Goal: Information Seeking & Learning: Compare options

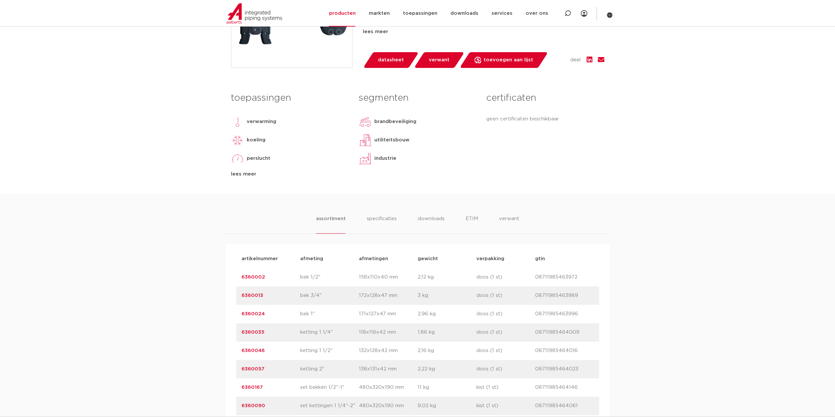
scroll to position [328, 0]
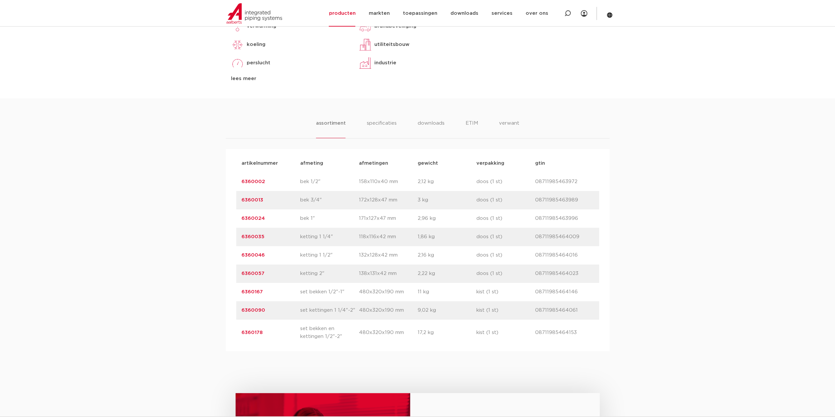
drag, startPoint x: 270, startPoint y: 289, endPoint x: 233, endPoint y: 290, distance: 37.7
click at [233, 290] on div "artikelnummer afmeting afmetingen gewicht verpakking gtin artikelnummer 6360002…" at bounding box center [418, 250] width 384 height 202
copy link "6360167"
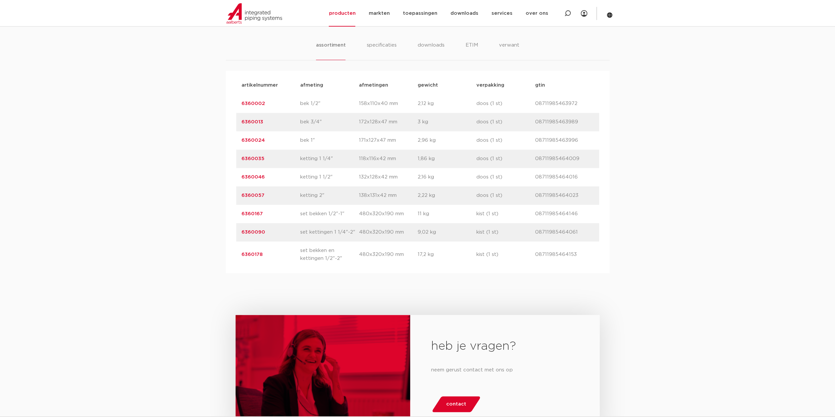
scroll to position [459, 0]
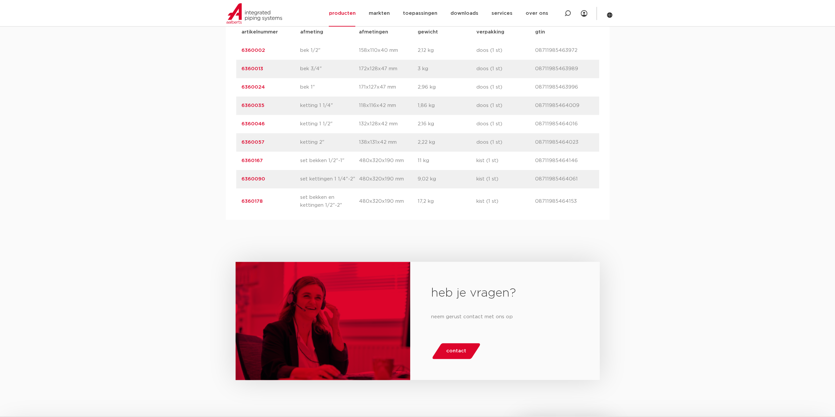
click at [245, 199] on link "6360178" at bounding box center [251, 201] width 21 height 5
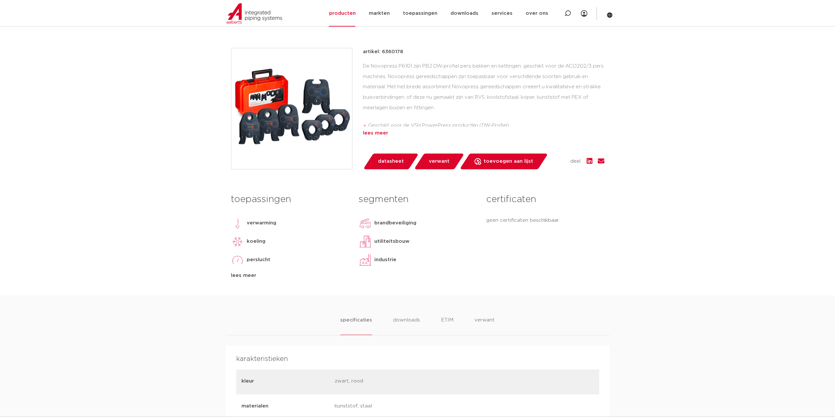
click at [384, 131] on div "lees meer" at bounding box center [483, 133] width 241 height 8
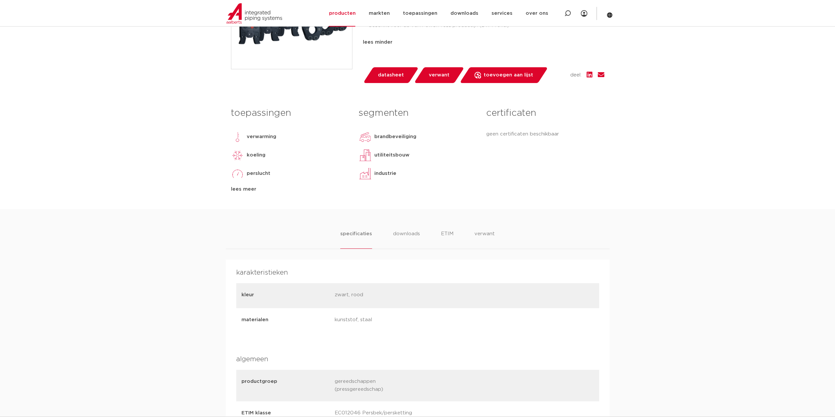
scroll to position [230, 0]
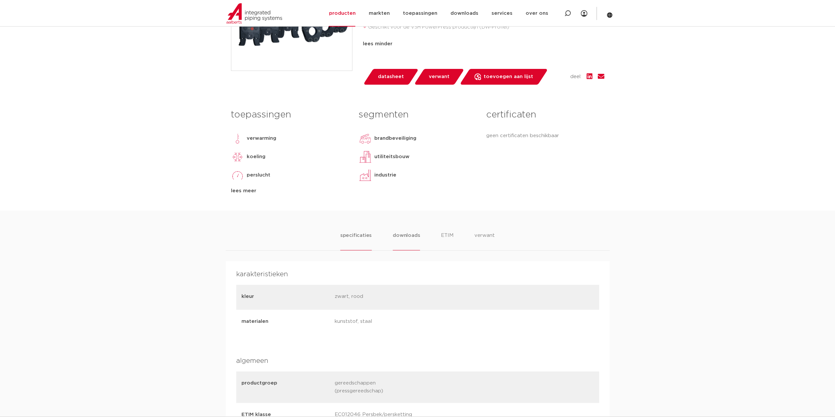
click at [401, 232] on li "downloads" at bounding box center [406, 241] width 27 height 19
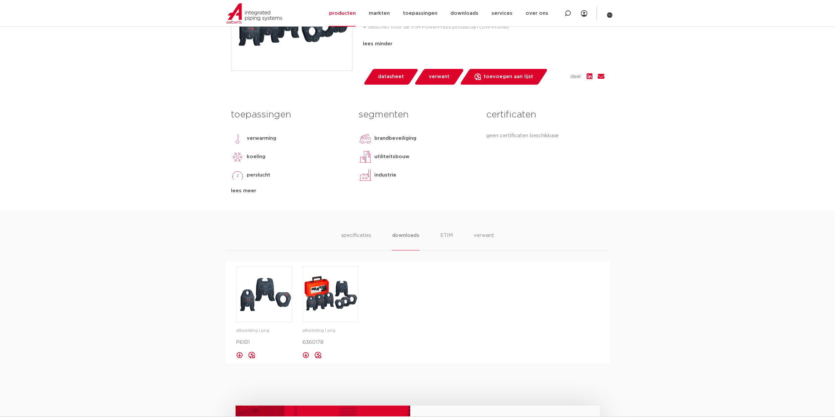
click at [456, 237] on ul "specificaties downloads ETIM verwant" at bounding box center [417, 241] width 153 height 19
click at [448, 237] on li "ETIM" at bounding box center [447, 241] width 12 height 19
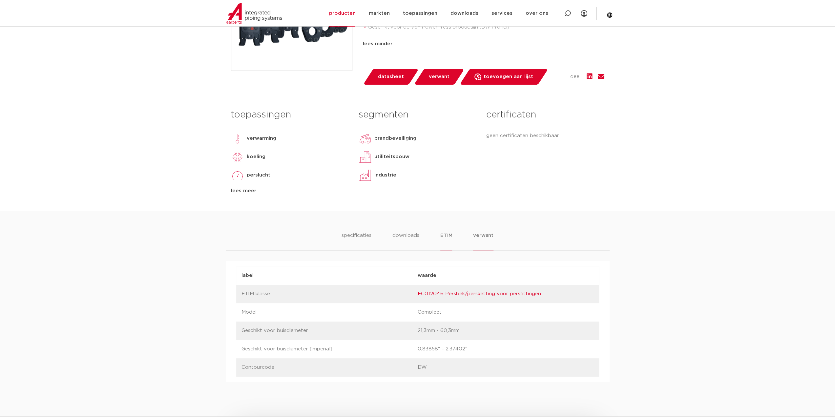
click at [486, 237] on li "verwant" at bounding box center [483, 241] width 20 height 19
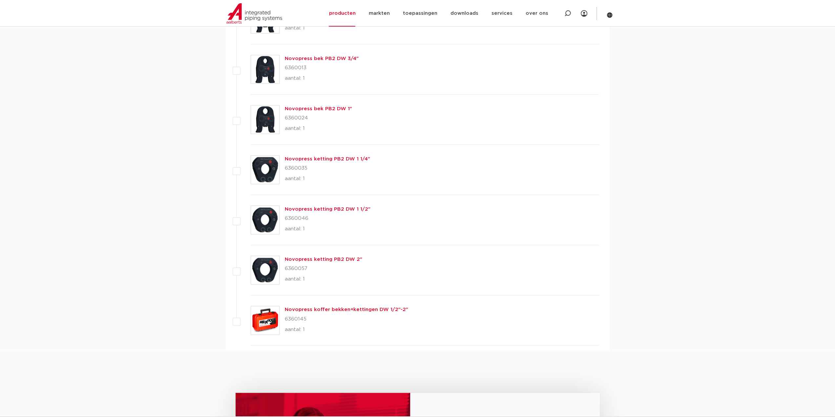
scroll to position [919, 0]
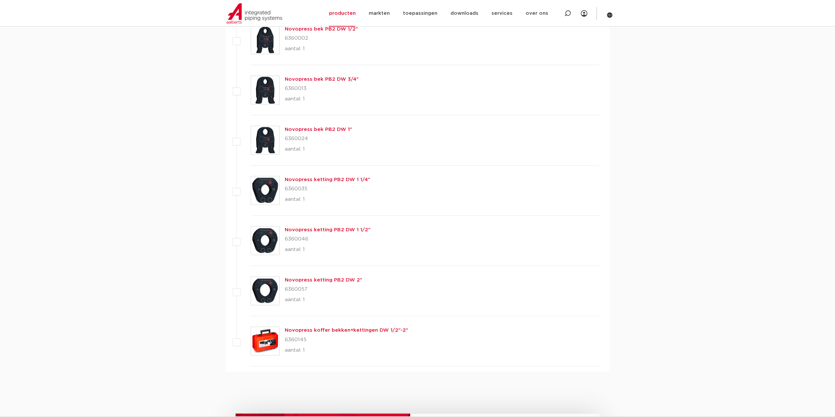
click at [345, 179] on link "Novopress ketting PB2 DW 1 1/4"" at bounding box center [327, 179] width 85 height 5
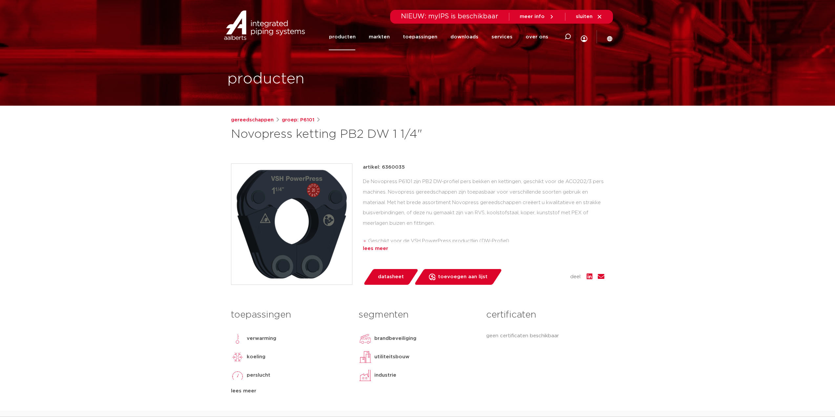
click at [382, 252] on div "lees meer" at bounding box center [483, 249] width 241 height 8
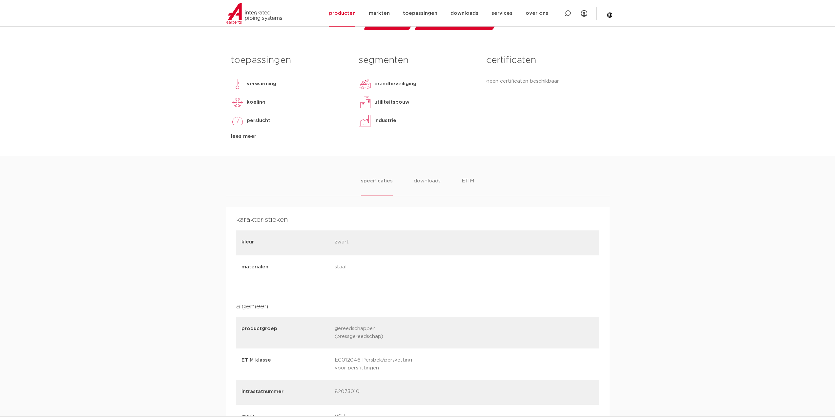
scroll to position [251, 0]
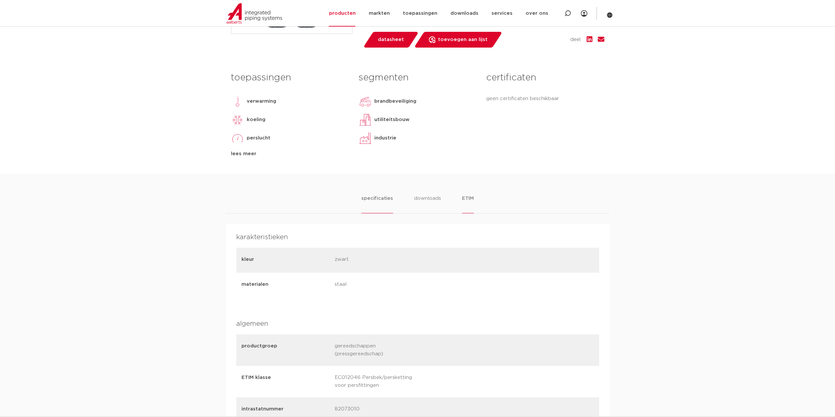
click at [463, 200] on li "ETIM" at bounding box center [468, 204] width 12 height 19
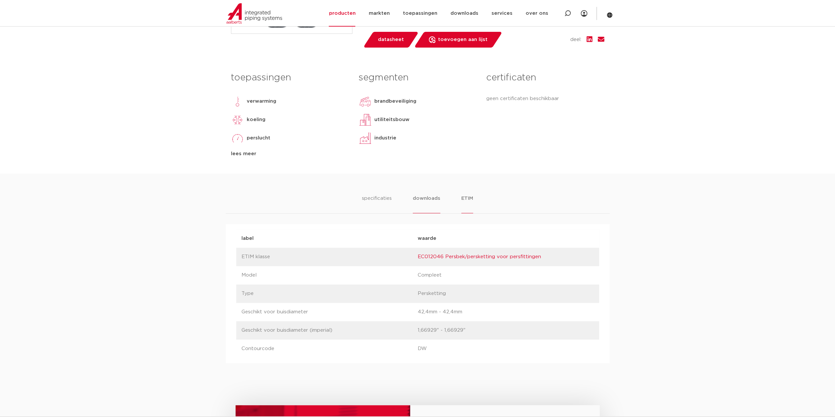
click at [419, 195] on li "downloads" at bounding box center [426, 204] width 27 height 19
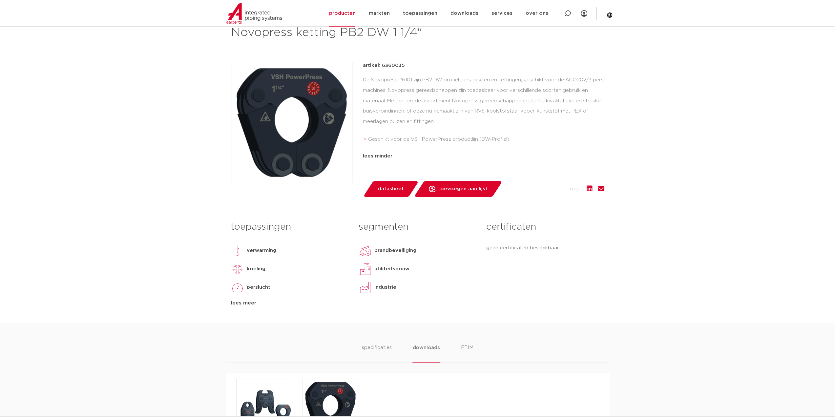
scroll to position [87, 0]
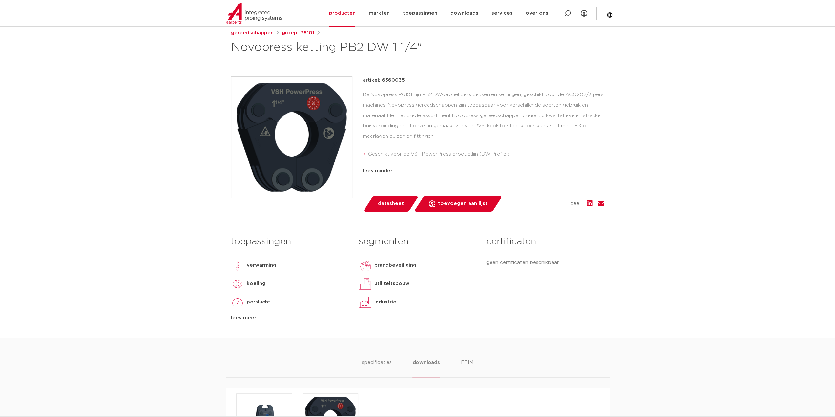
click at [309, 156] on img at bounding box center [291, 137] width 121 height 121
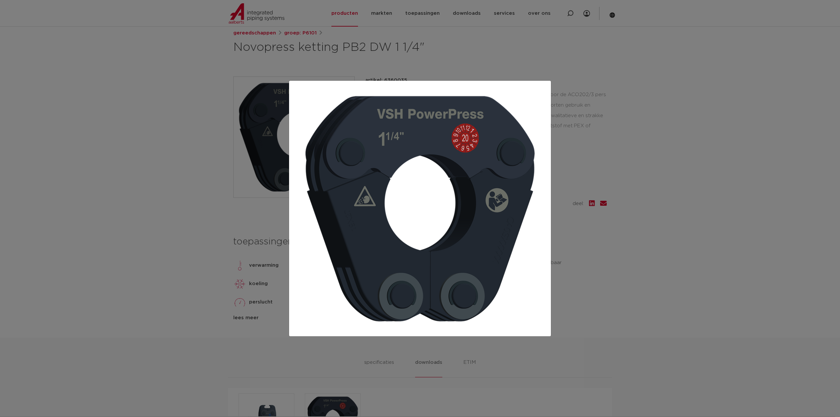
click at [629, 143] on div at bounding box center [420, 208] width 840 height 417
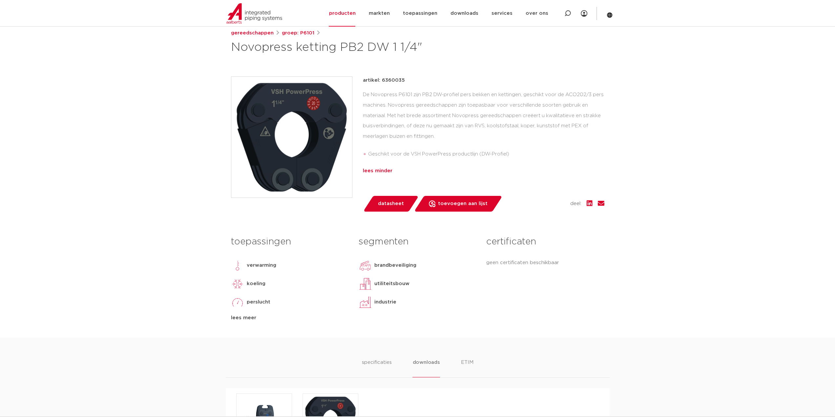
click at [381, 170] on div "lees minder" at bounding box center [483, 171] width 241 height 8
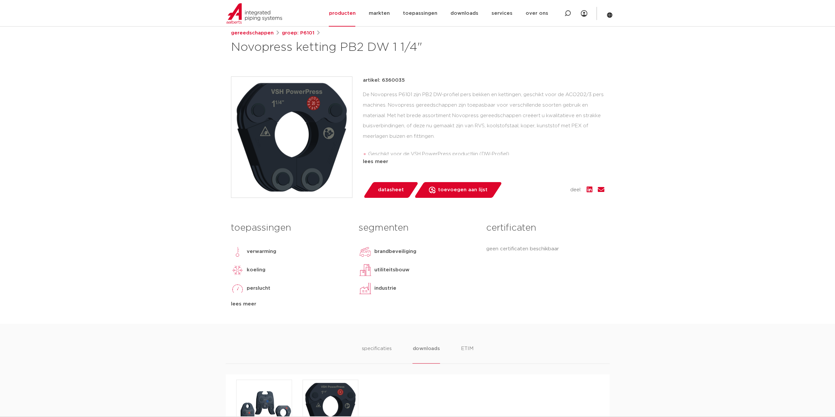
click at [381, 170] on div "artikel: 6360035 De Novopress P6101 zijn PB2 DW-profiel pers bekken en kettinge…" at bounding box center [483, 136] width 241 height 121
click at [260, 38] on div "gereedschappen groep: P6101 Novopress ketting PB2 DW 1 1/4"" at bounding box center [417, 42] width 373 height 26
click at [260, 31] on link "gereedschappen" at bounding box center [252, 33] width 43 height 8
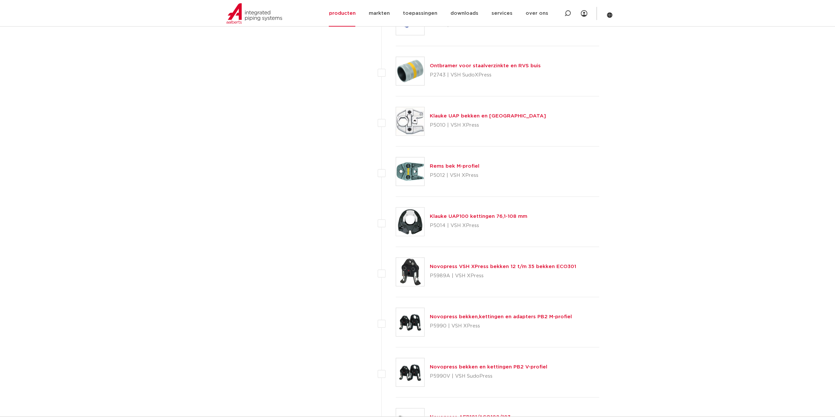
scroll to position [1703, 0]
click at [478, 213] on link "Klauke UAP100 kettingen 76,1-108 mm" at bounding box center [478, 215] width 97 height 5
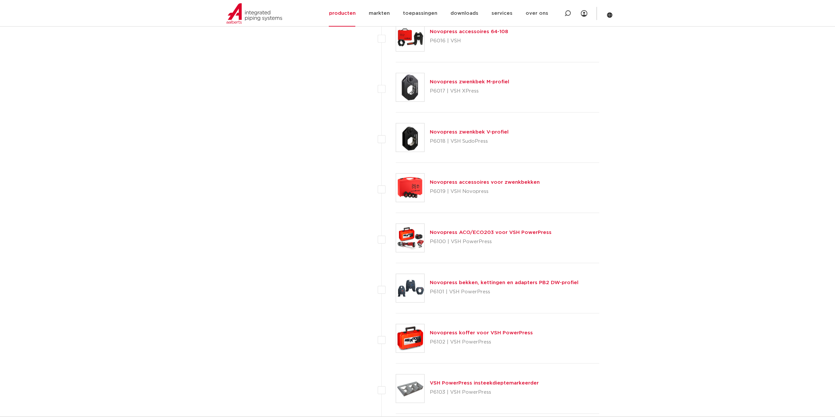
scroll to position [2720, 0]
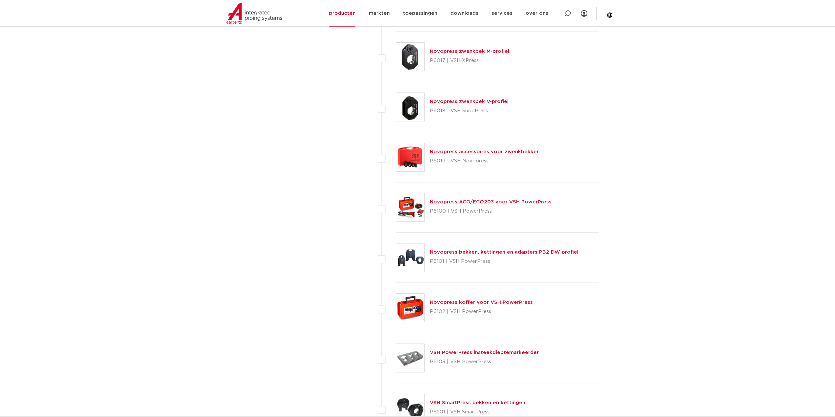
click at [469, 49] on link "Novopress zwenkbek M-profiel" at bounding box center [469, 51] width 79 height 5
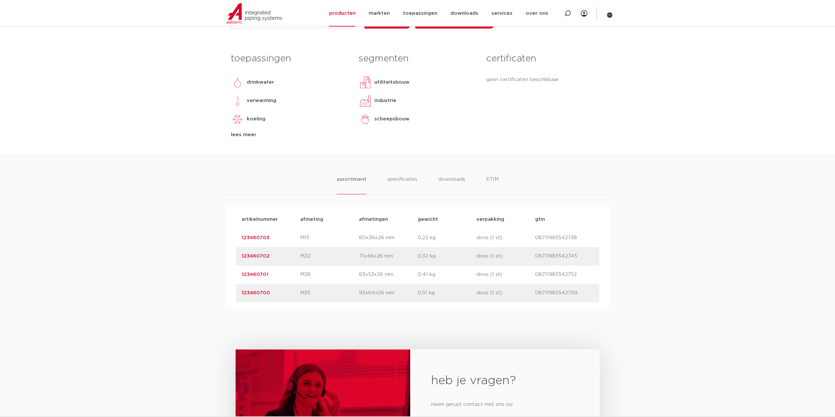
scroll to position [262, 0]
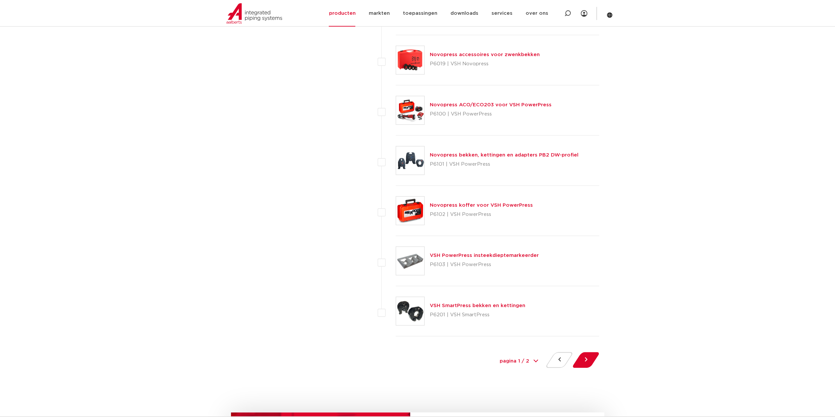
scroll to position [2819, 0]
click at [494, 302] on link "VSH SmartPress bekken en kettingen" at bounding box center [477, 304] width 95 height 5
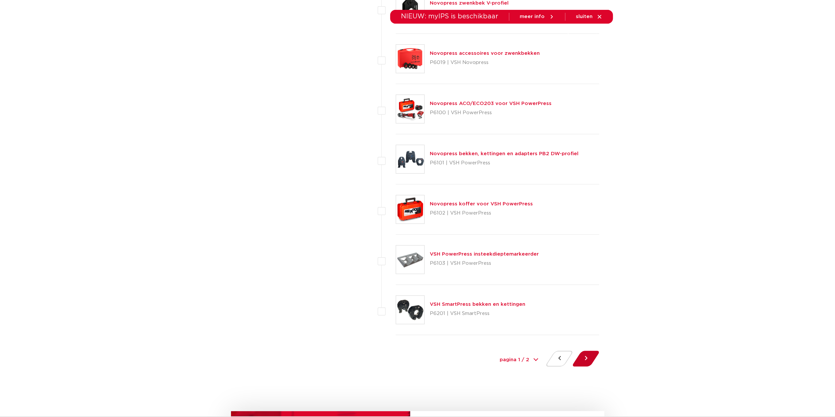
click at [583, 353] on button at bounding box center [585, 359] width 19 height 16
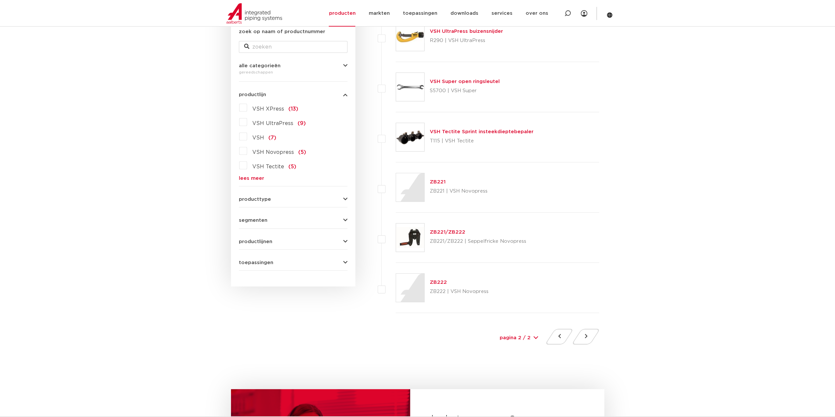
scroll to position [131, 0]
click at [562, 335] on button at bounding box center [559, 336] width 19 height 16
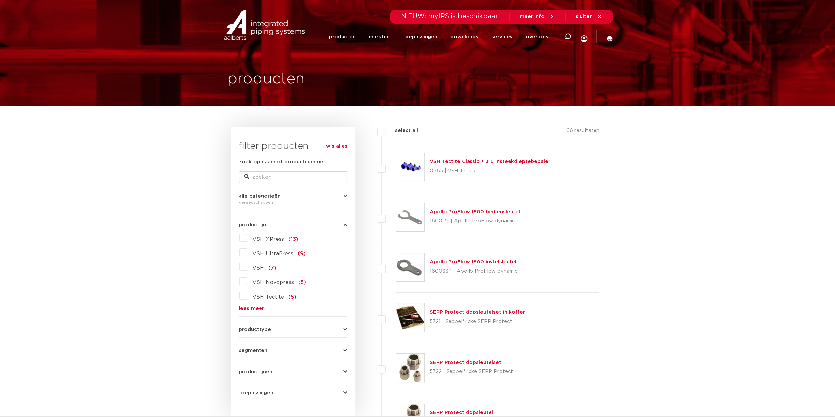
click at [342, 34] on link "producten" at bounding box center [342, 37] width 27 height 27
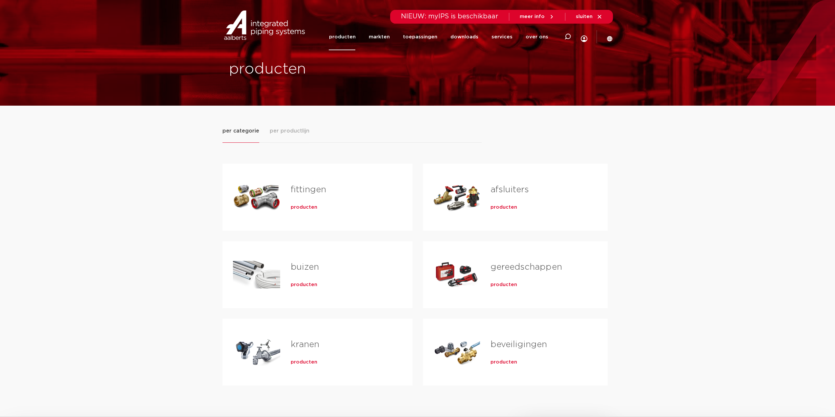
scroll to position [33, 0]
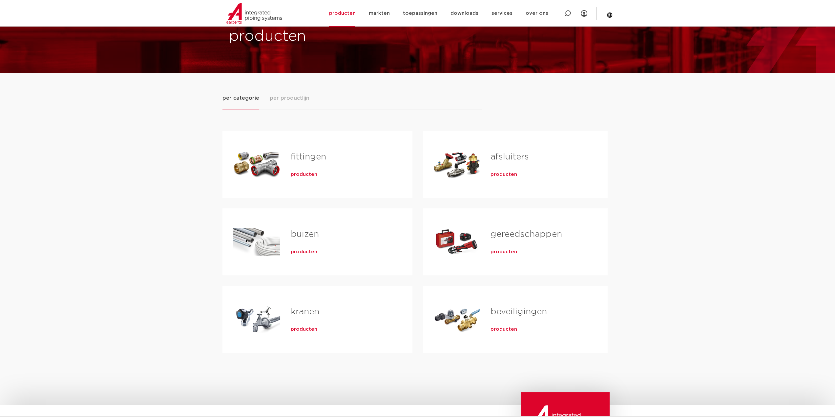
click at [494, 250] on span "producten" at bounding box center [503, 252] width 27 height 7
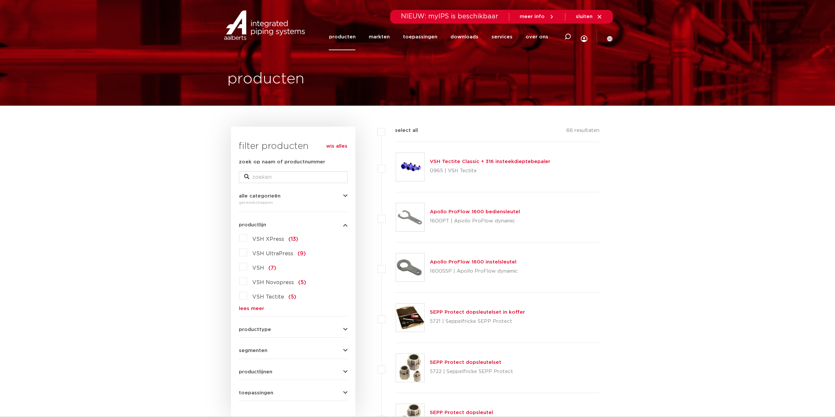
click at [255, 310] on link "lees meer" at bounding box center [293, 308] width 109 height 5
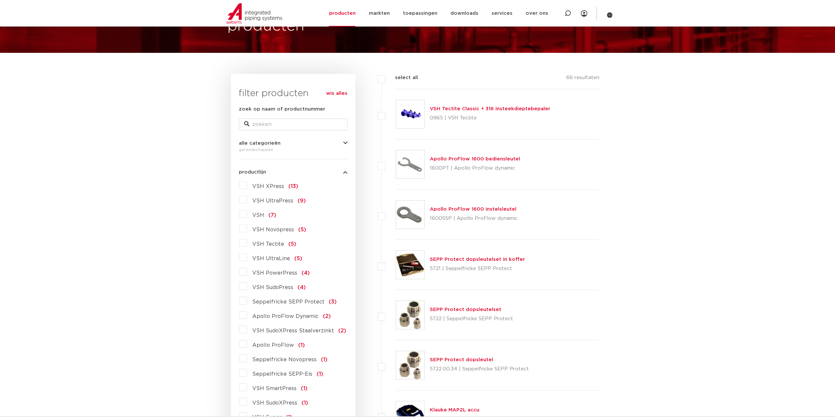
scroll to position [66, 0]
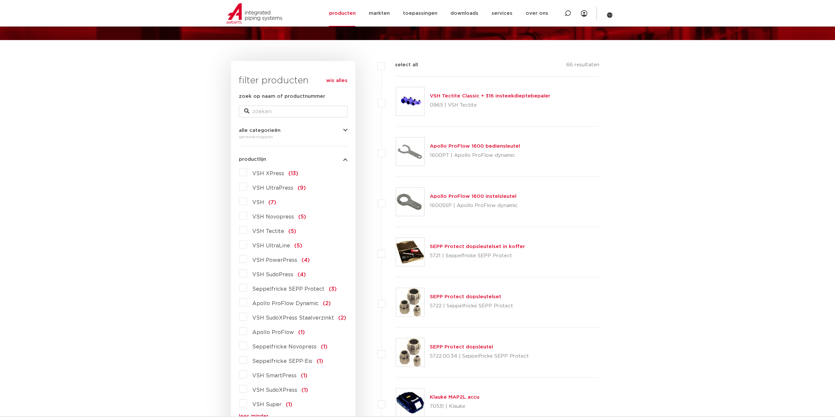
click at [247, 259] on label "VSH PowerPress (4)" at bounding box center [278, 259] width 63 height 10
click at [0, 0] on input "VSH PowerPress (4)" at bounding box center [0, 0] width 0 height 0
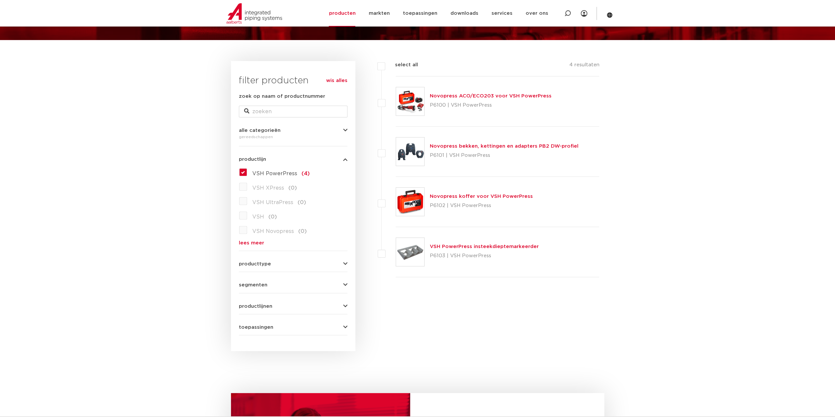
click at [501, 145] on link "Novopress bekken, kettingen en adapters PB2 DW-profiel" at bounding box center [504, 146] width 149 height 5
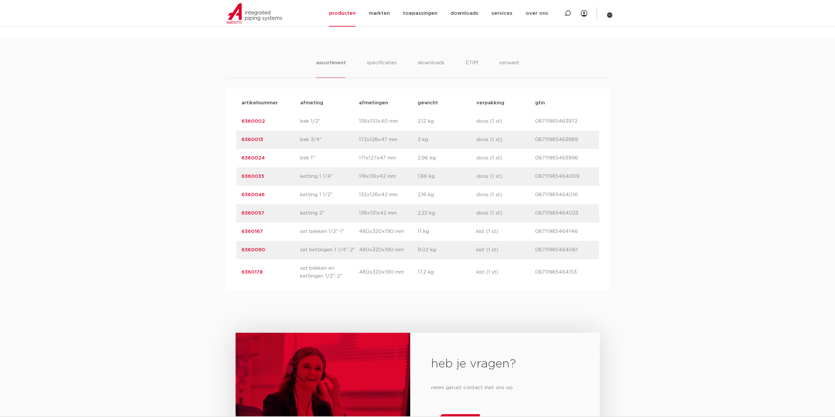
scroll to position [394, 0]
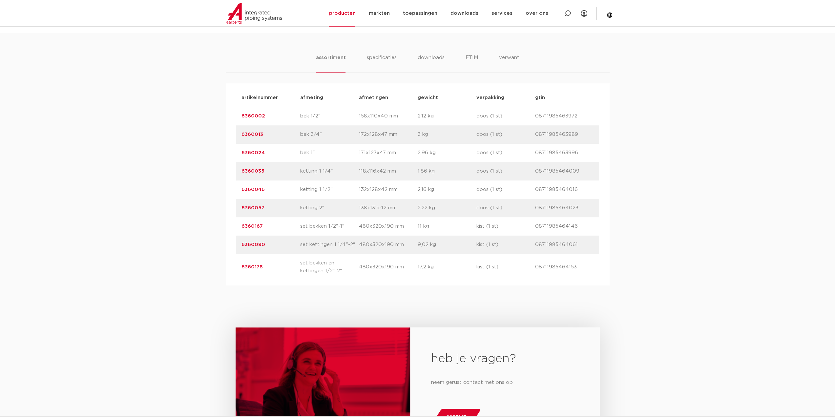
click at [257, 170] on link "6360035" at bounding box center [252, 171] width 23 height 5
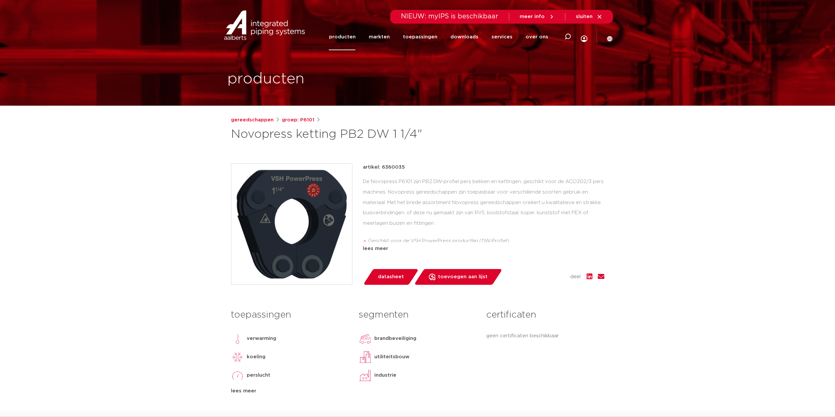
click at [481, 229] on div "De Novopress P6101 zijn PB2 DW-profiel pers bekken en kettingen, geschikt voor …" at bounding box center [483, 209] width 241 height 66
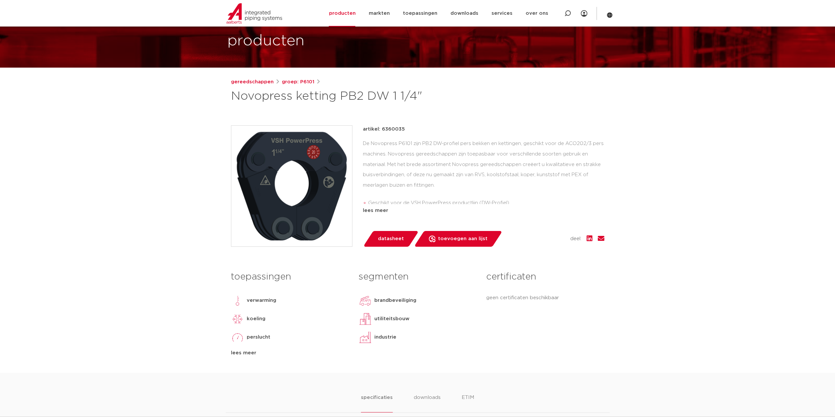
scroll to position [98, 0]
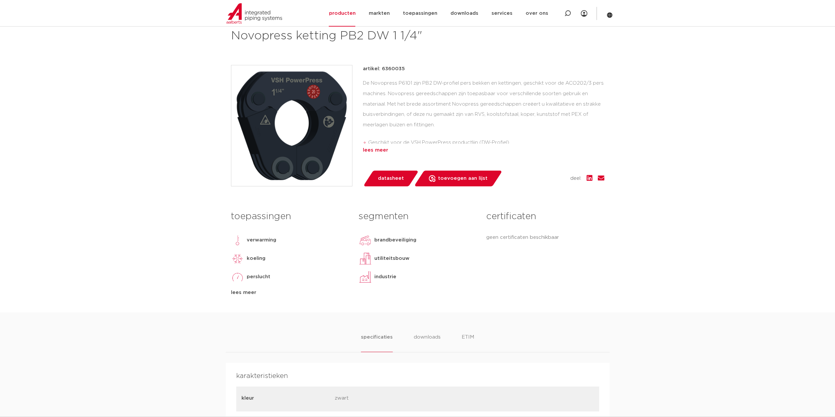
click at [373, 152] on div "lees meer" at bounding box center [483, 150] width 241 height 8
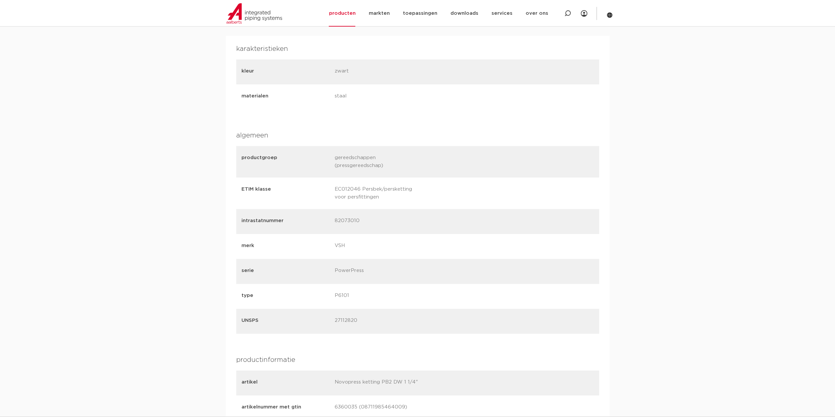
scroll to position [492, 0]
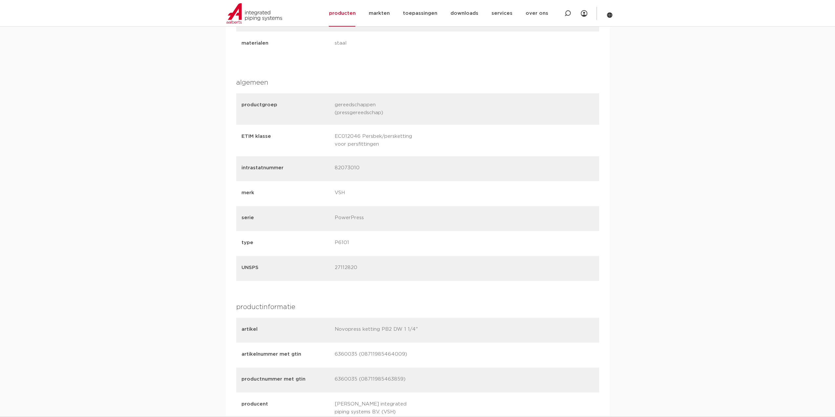
drag, startPoint x: 360, startPoint y: 168, endPoint x: 331, endPoint y: 170, distance: 28.9
click at [331, 170] on div "intrastatnummer 82073010" at bounding box center [417, 168] width 363 height 25
copy div "82073010"
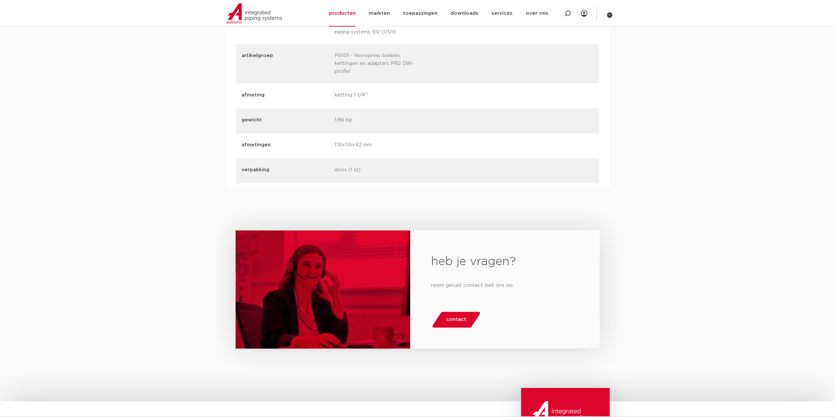
scroll to position [919, 0]
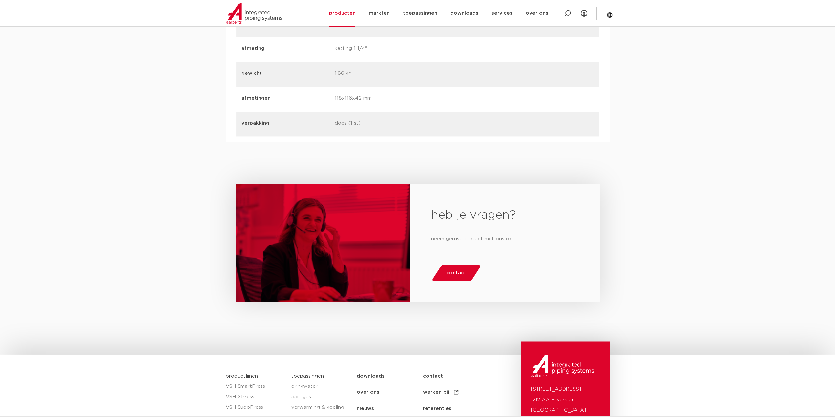
click at [467, 266] on link "contact" at bounding box center [456, 273] width 50 height 16
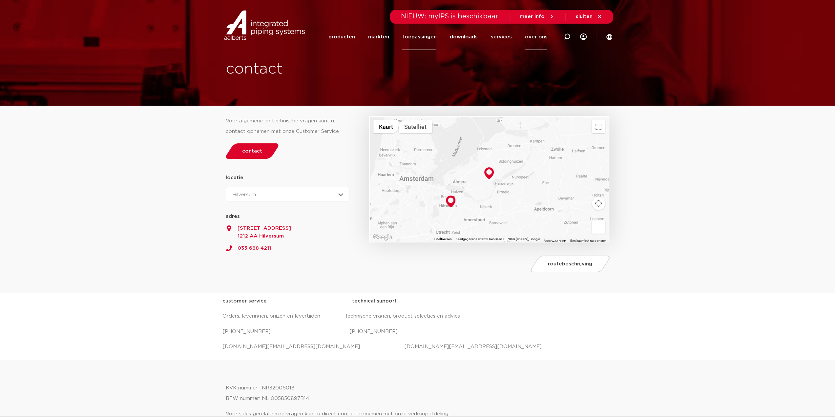
click at [432, 44] on link "toepassingen" at bounding box center [419, 37] width 34 height 27
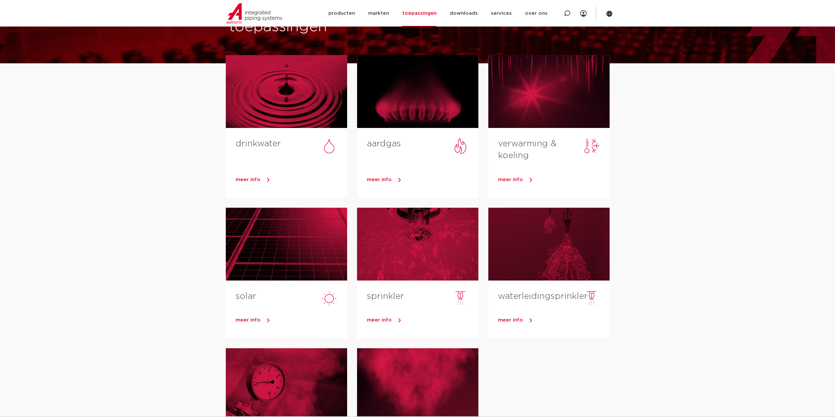
scroll to position [66, 0]
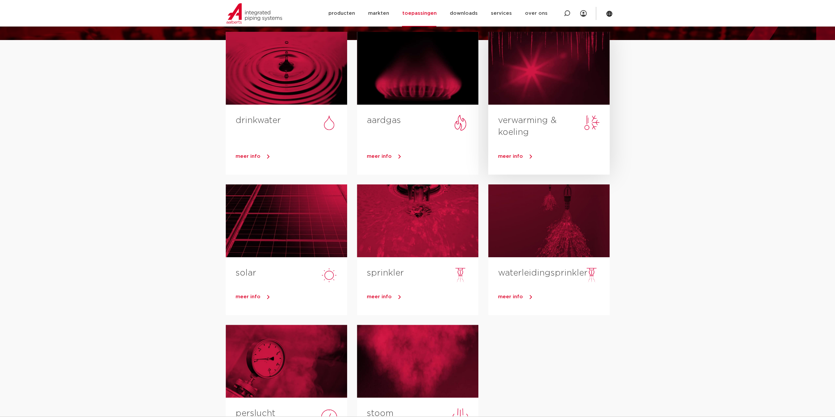
click at [546, 93] on div at bounding box center [548, 68] width 121 height 73
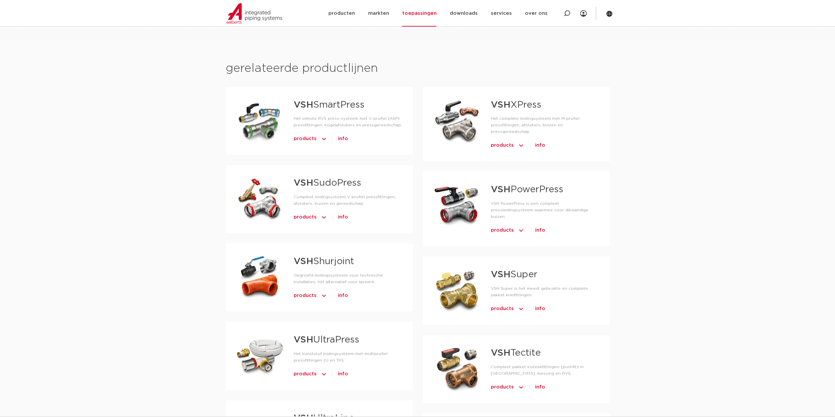
scroll to position [426, 0]
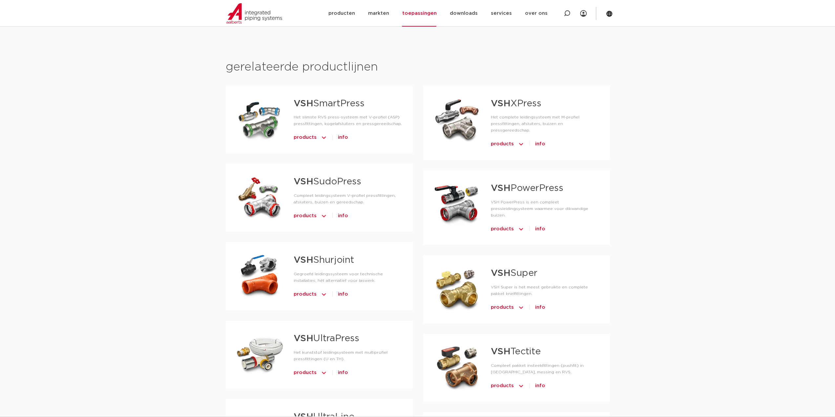
click at [456, 181] on div at bounding box center [456, 204] width 47 height 46
click at [499, 184] on strong "VSH" at bounding box center [501, 188] width 20 height 9
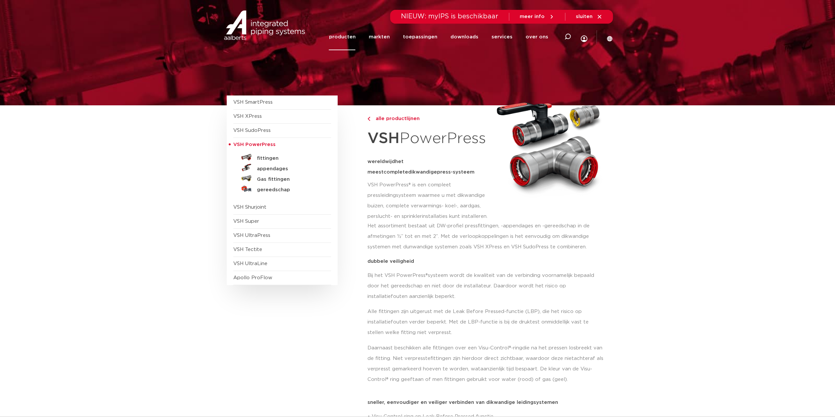
click at [355, 38] on link "producten" at bounding box center [342, 37] width 27 height 27
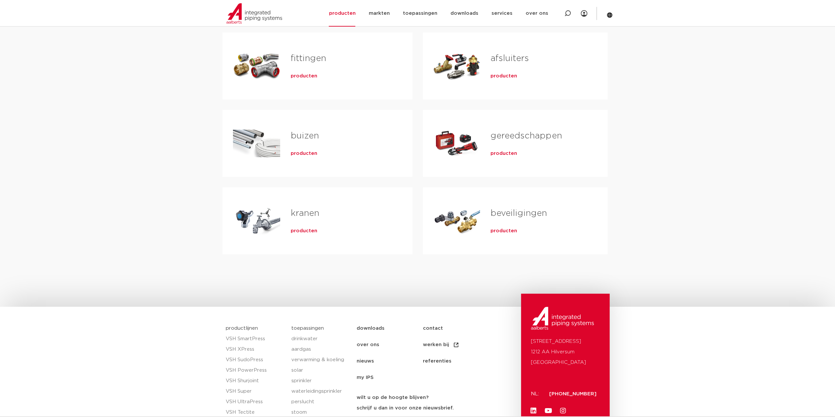
click at [506, 157] on div "gereedschappen producten" at bounding box center [538, 143] width 117 height 46
click at [505, 155] on span "producten" at bounding box center [503, 153] width 27 height 7
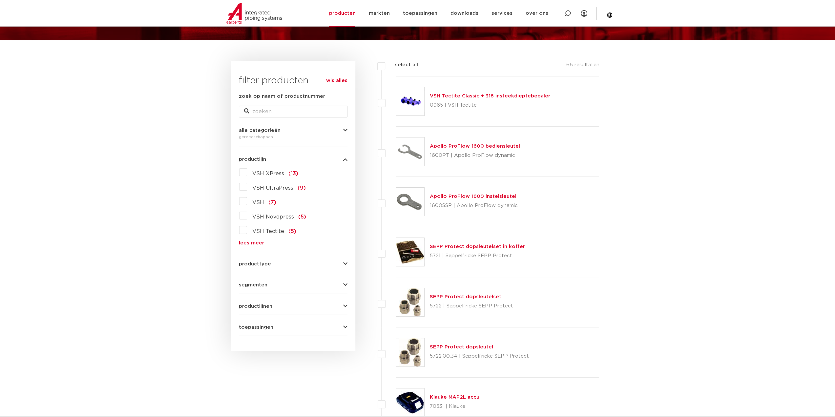
click at [247, 245] on link "lees meer" at bounding box center [293, 242] width 109 height 5
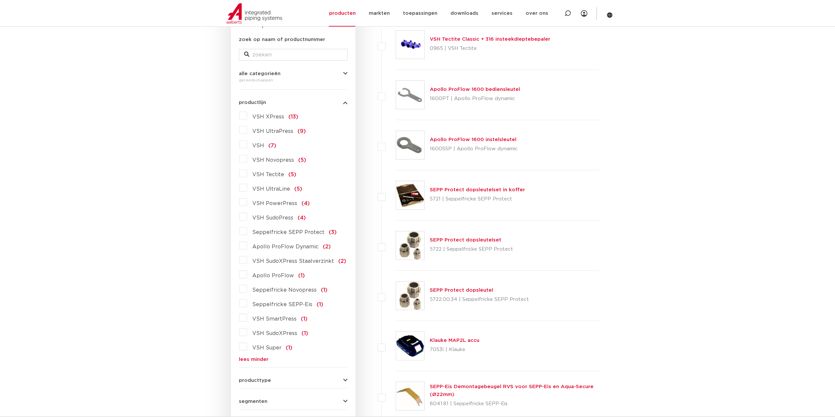
scroll to position [131, 0]
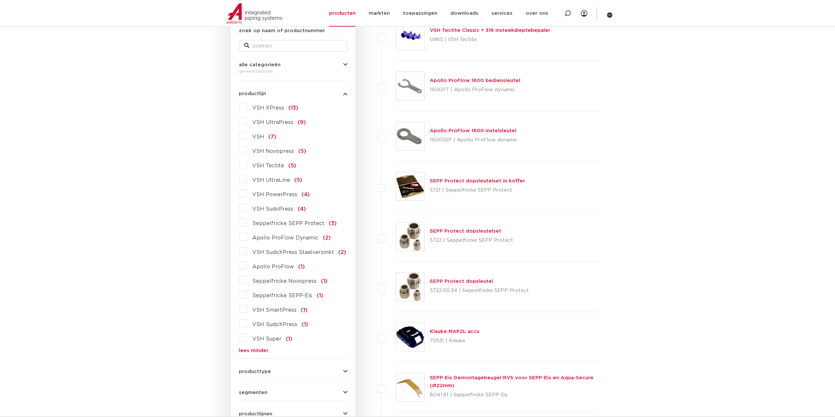
click at [247, 193] on label "VSH PowerPress (4)" at bounding box center [278, 193] width 63 height 10
click at [0, 0] on input "VSH PowerPress (4)" at bounding box center [0, 0] width 0 height 0
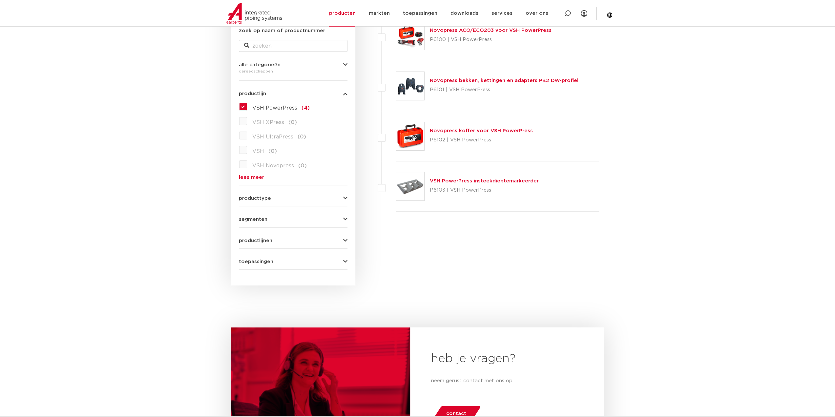
click at [485, 134] on div "Novopress koffer voor VSH PowerPress P6102 | VSH PowerPress" at bounding box center [481, 136] width 103 height 18
click at [487, 132] on link "Novopress koffer voor VSH PowerPress" at bounding box center [481, 130] width 103 height 5
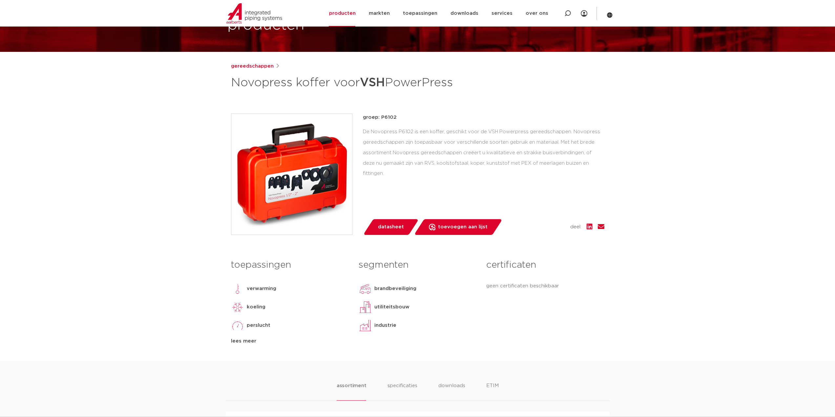
scroll to position [33, 0]
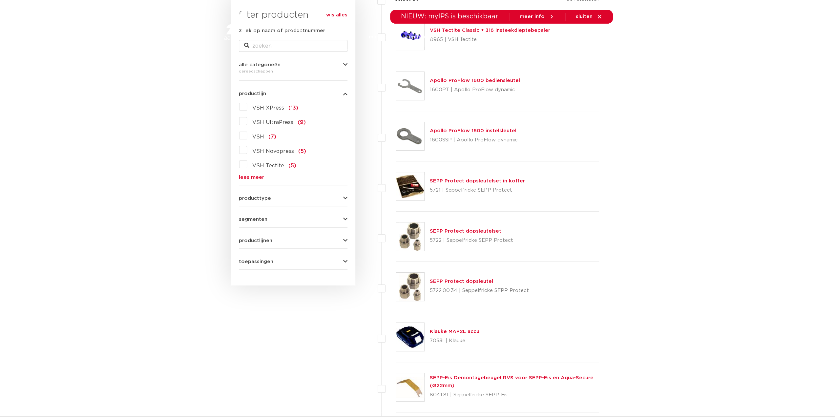
scroll to position [131, 0]
click at [242, 176] on link "lees meer" at bounding box center [293, 177] width 109 height 5
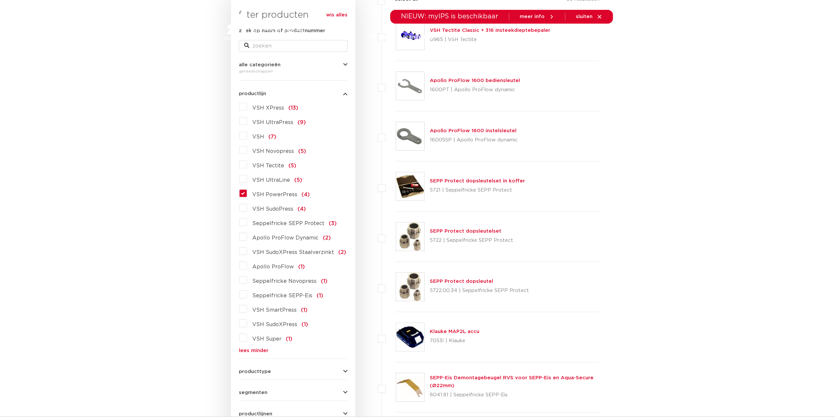
click at [247, 195] on label "VSH PowerPress (4)" at bounding box center [278, 193] width 63 height 10
click at [0, 0] on input "VSH PowerPress (4)" at bounding box center [0, 0] width 0 height 0
click at [247, 195] on label "VSH PowerPress (4)" at bounding box center [278, 193] width 63 height 10
click at [0, 0] on input "VSH PowerPress (4)" at bounding box center [0, 0] width 0 height 0
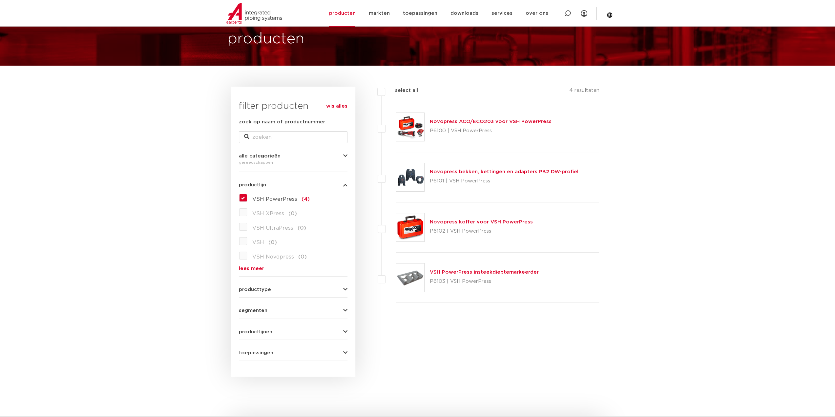
scroll to position [33, 0]
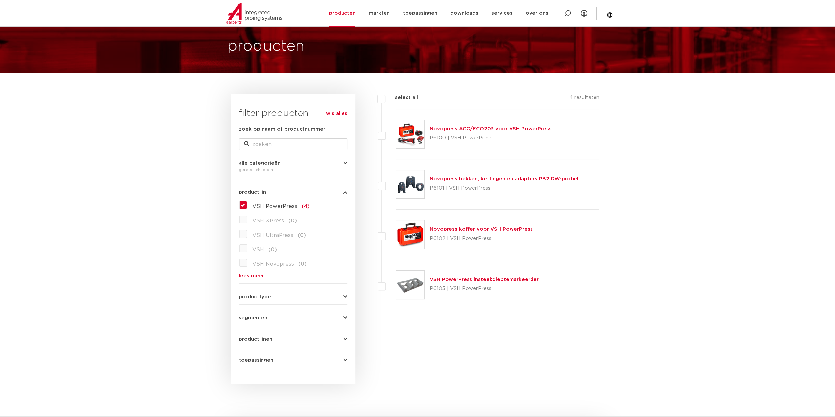
click at [499, 129] on link "Novopress ACO/ECO203 voor VSH PowerPress" at bounding box center [491, 128] width 122 height 5
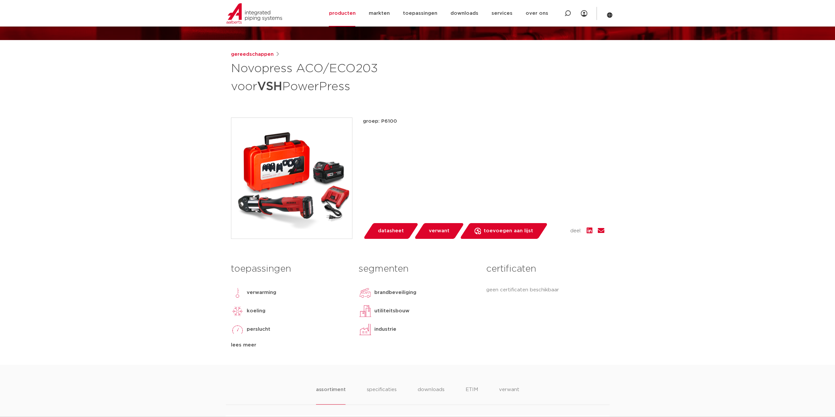
scroll to position [98, 0]
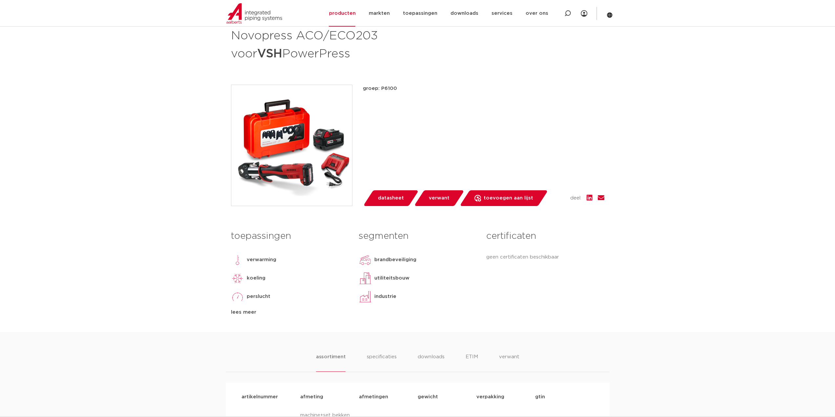
click at [435, 205] on link "verwant" at bounding box center [439, 198] width 51 height 16
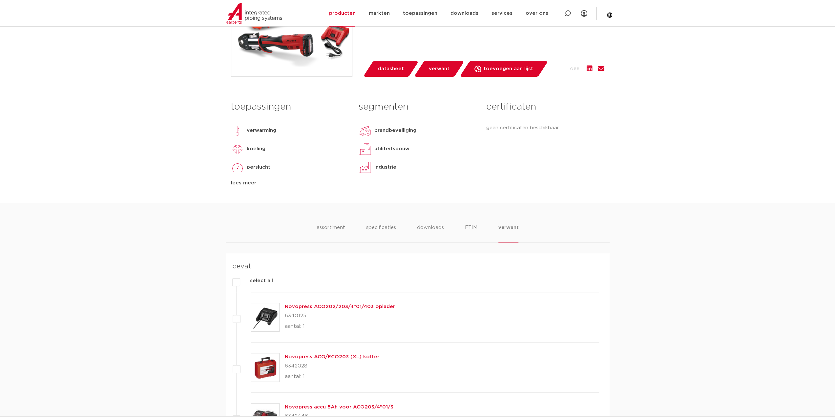
scroll to position [262, 0]
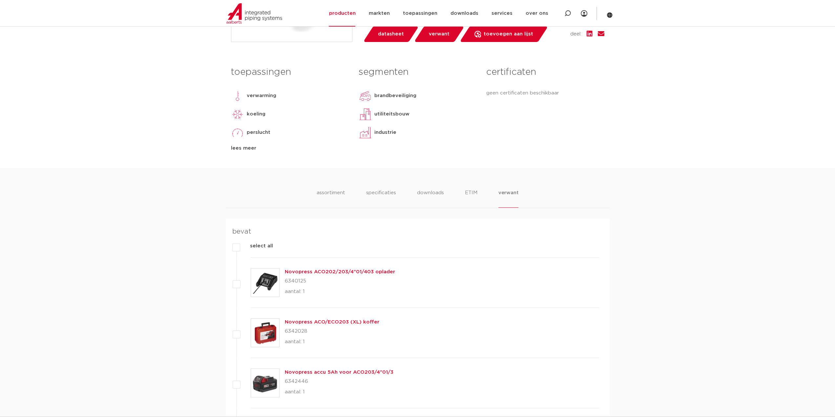
click at [385, 187] on div "assortiment specificaties downloads ETIM verwant assortiment specificaties down…" at bounding box center [417, 391] width 835 height 446
click at [387, 190] on div "assortiment specificaties downloads ETIM verwant assortiment specificaties down…" at bounding box center [417, 391] width 835 height 446
click at [390, 192] on li "specificaties" at bounding box center [380, 198] width 31 height 19
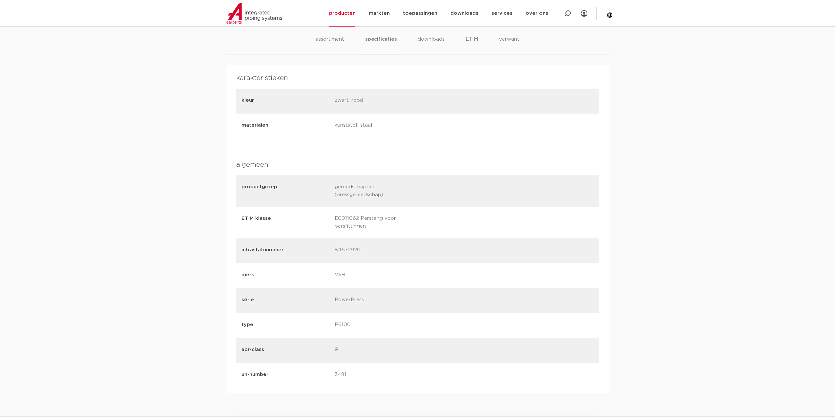
scroll to position [426, 0]
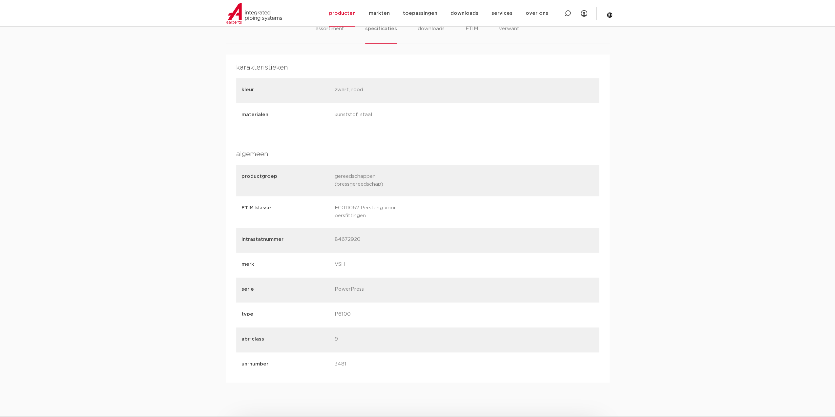
drag, startPoint x: 367, startPoint y: 236, endPoint x: 330, endPoint y: 243, distance: 38.2
click at [330, 243] on div "intrastatnummer 84672920" at bounding box center [417, 240] width 363 height 25
copy div "84672920"
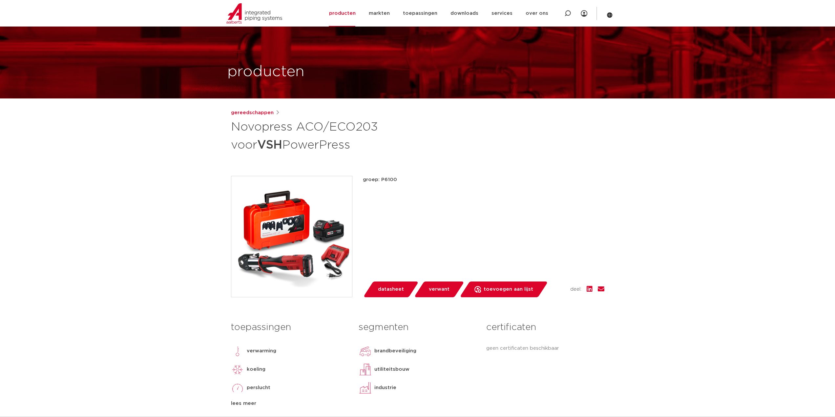
scroll to position [0, 0]
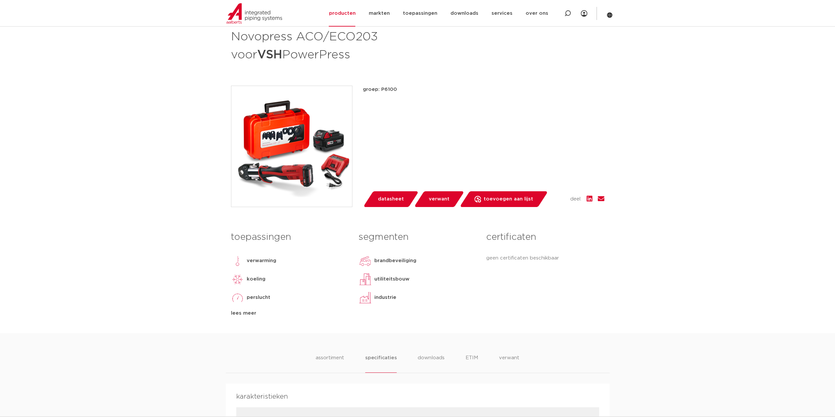
scroll to position [98, 0]
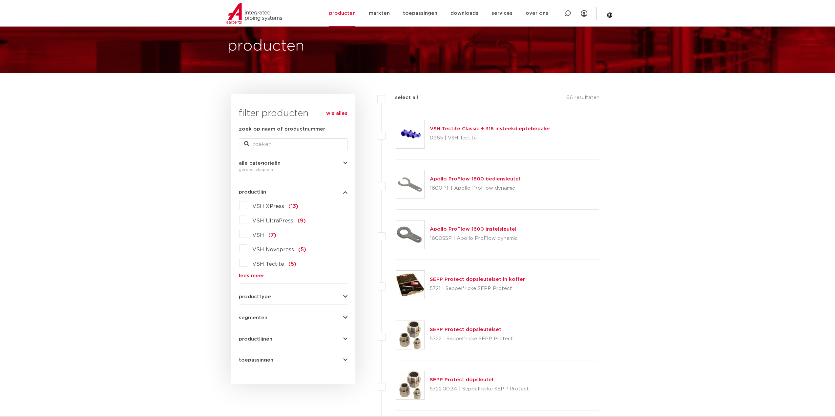
click at [249, 275] on link "lees meer" at bounding box center [293, 275] width 109 height 5
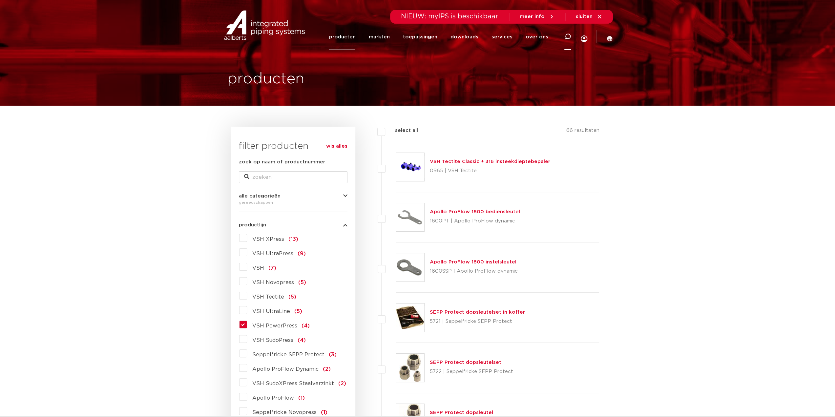
click at [565, 35] on icon at bounding box center [568, 37] width 8 height 8
type input "ZD203"
click button "Zoeken" at bounding box center [0, 0] width 0 height 0
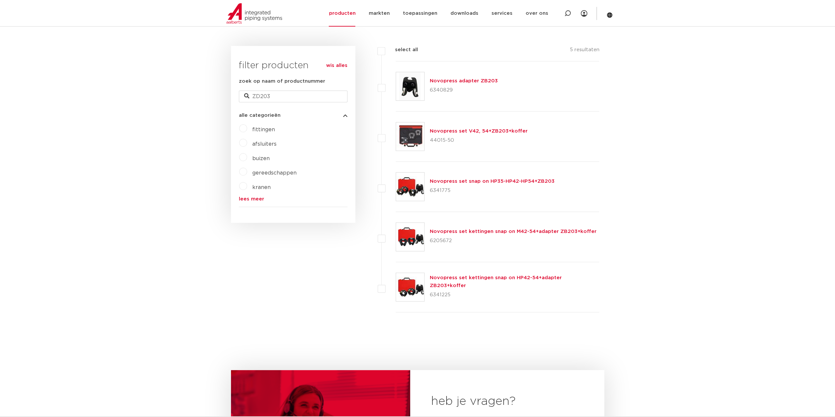
scroll to position [33, 0]
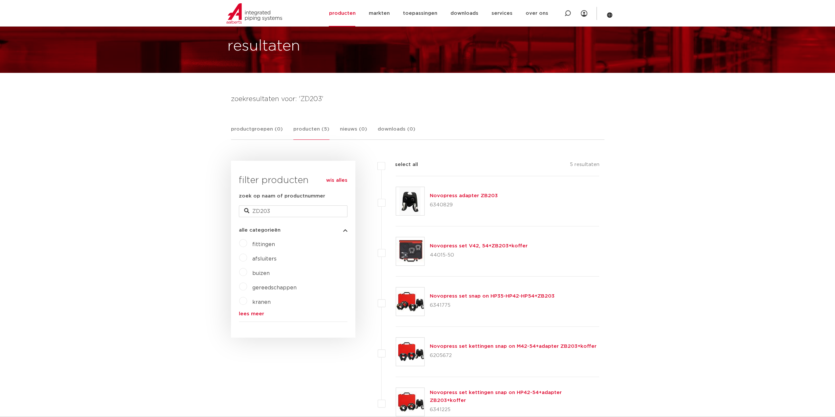
click at [458, 194] on link "Novopress adapter ZB203" at bounding box center [464, 195] width 68 height 5
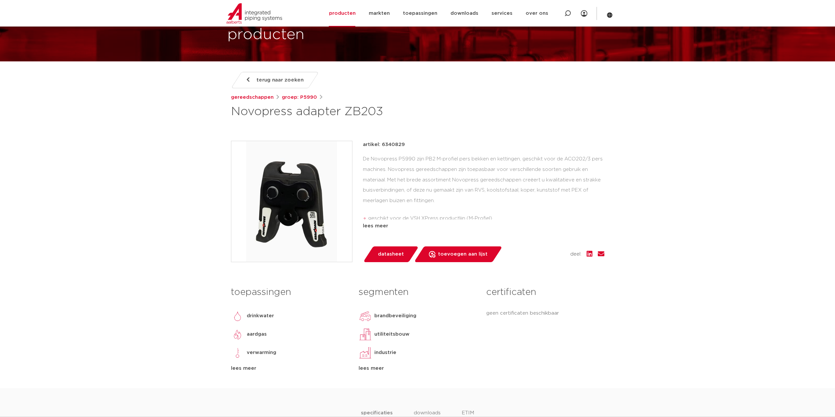
scroll to position [66, 0]
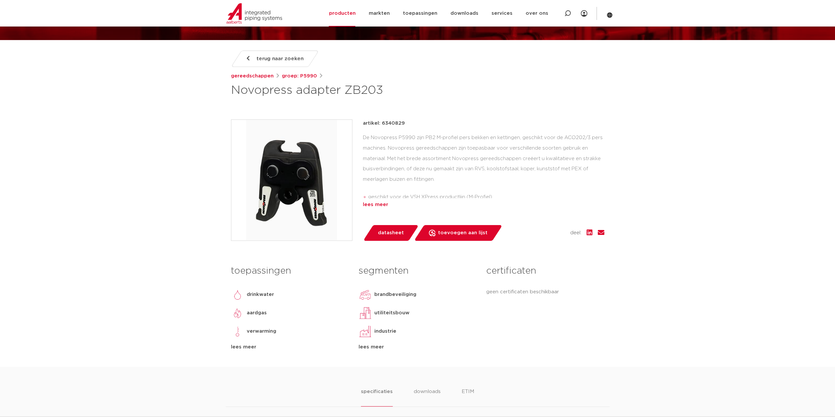
click at [375, 206] on div "lees meer" at bounding box center [483, 205] width 241 height 8
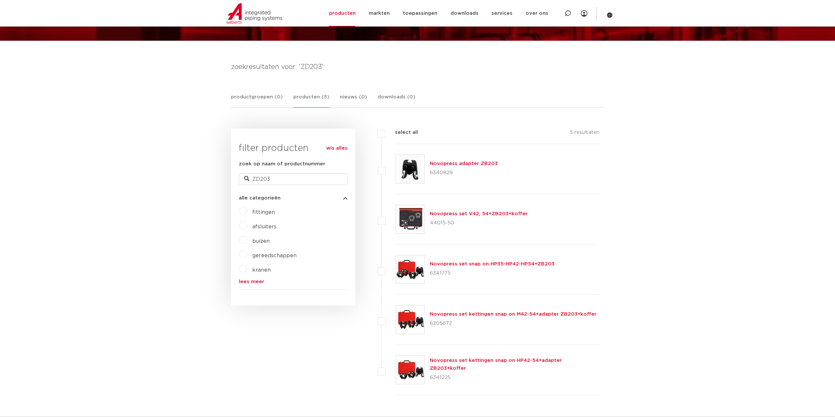
scroll to position [66, 0]
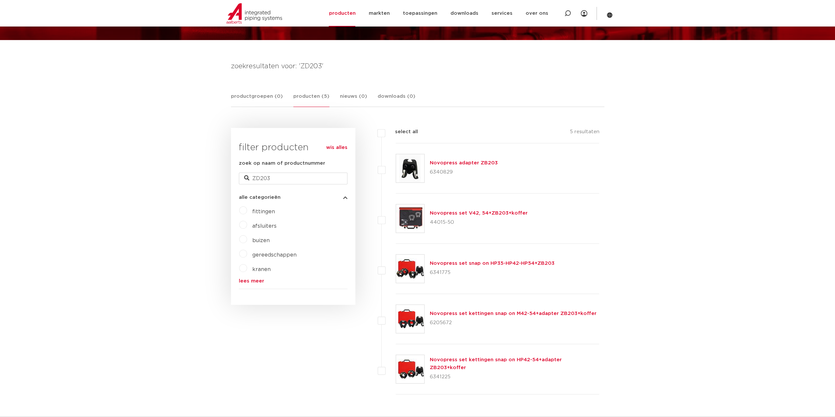
click at [468, 212] on link "Novopress set V42, 54+ZB203+koffer" at bounding box center [479, 213] width 98 height 5
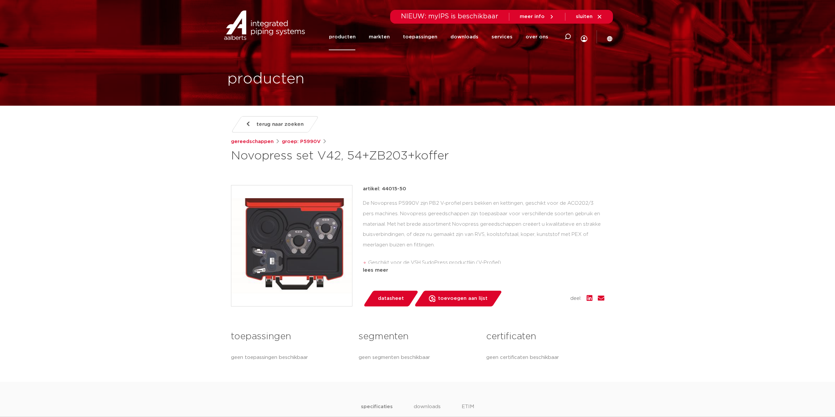
click at [317, 226] on img at bounding box center [291, 245] width 121 height 121
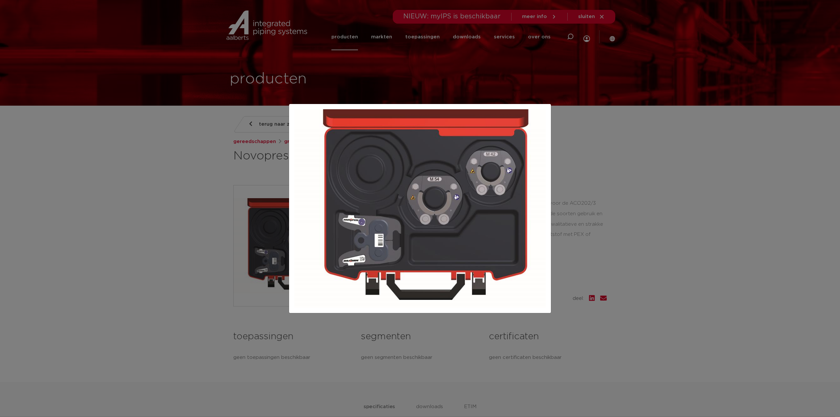
click at [110, 224] on div at bounding box center [420, 208] width 840 height 417
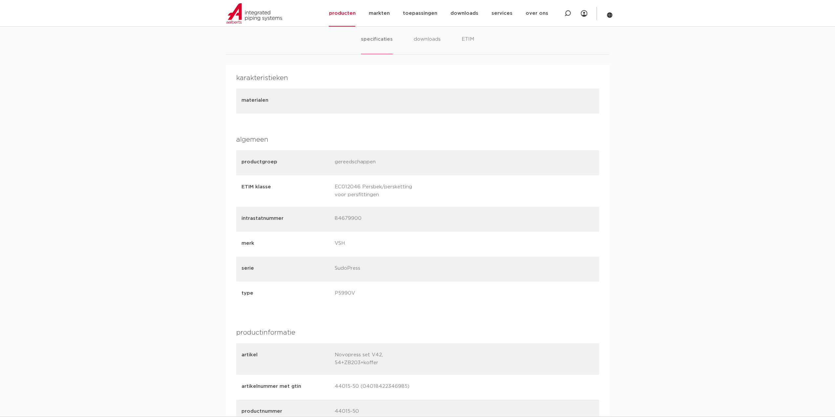
scroll to position [262, 0]
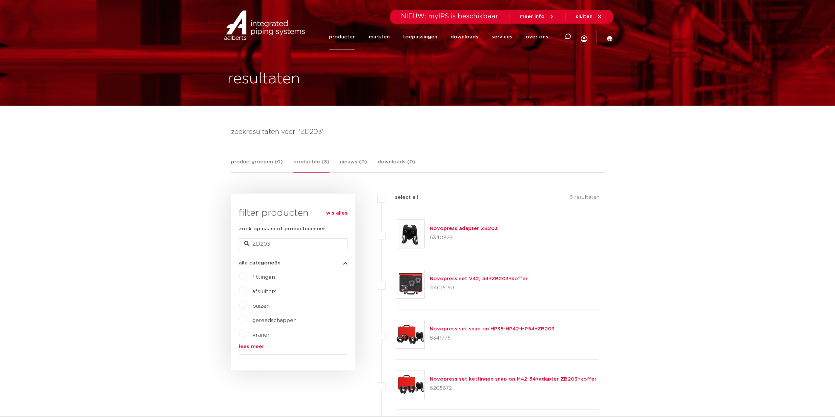
click at [350, 46] on link "producten" at bounding box center [342, 37] width 27 height 27
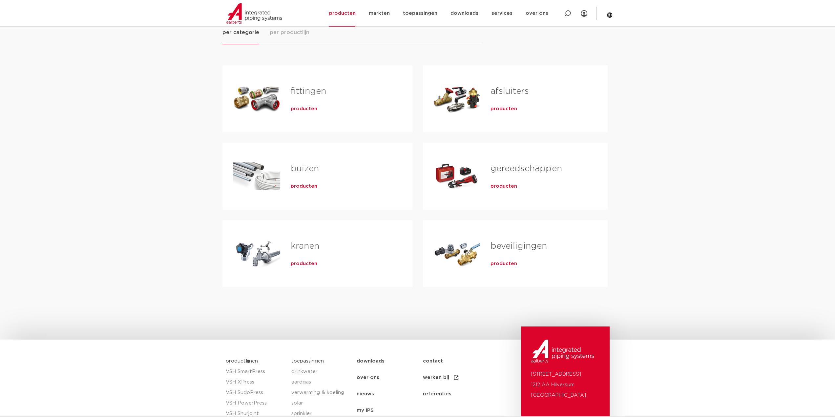
scroll to position [98, 0]
click at [527, 164] on link "gereedschappen" at bounding box center [525, 168] width 71 height 9
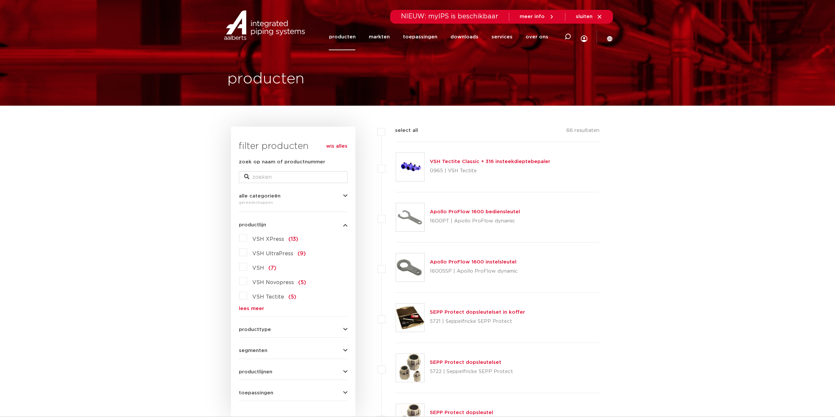
click at [258, 307] on link "lees meer" at bounding box center [293, 308] width 109 height 5
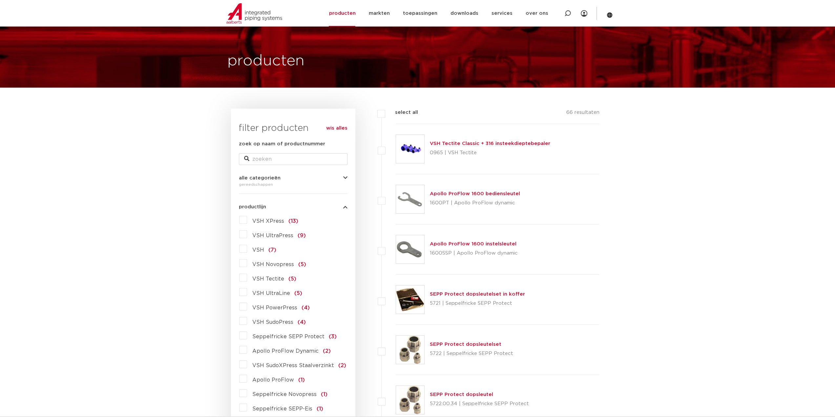
scroll to position [66, 0]
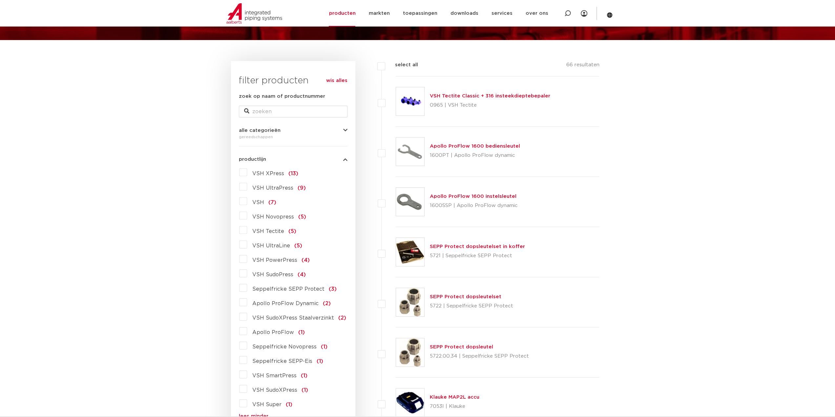
click at [247, 259] on label "VSH PowerPress (4)" at bounding box center [278, 259] width 63 height 10
click at [0, 0] on input "VSH PowerPress (4)" at bounding box center [0, 0] width 0 height 0
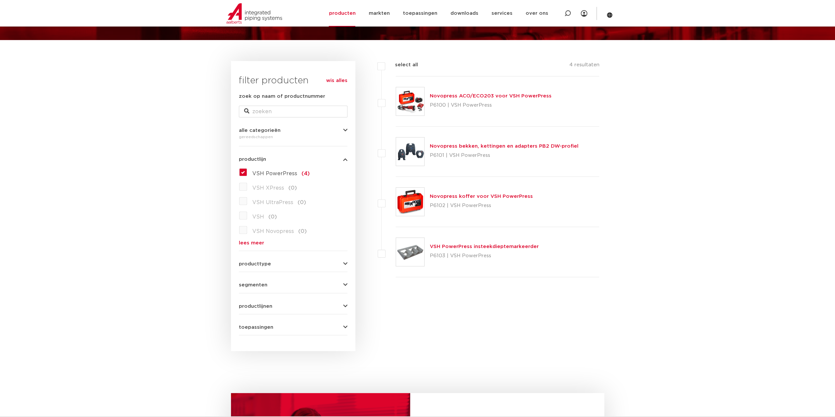
click at [552, 144] on link "Novopress bekken, kettingen en adapters PB2 DW-profiel" at bounding box center [504, 146] width 149 height 5
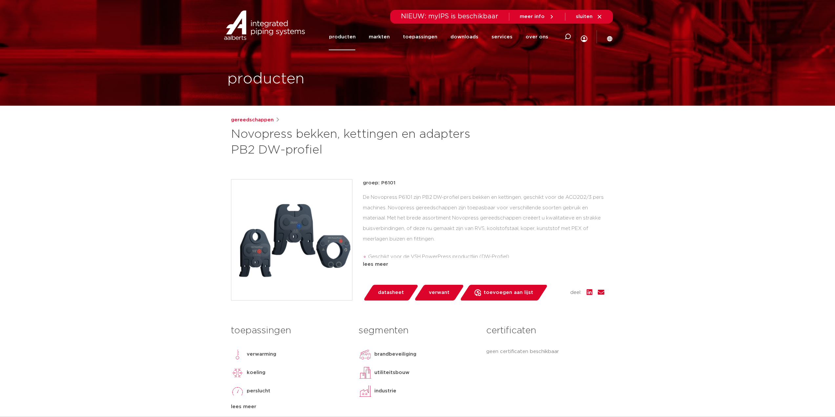
click at [293, 211] on img at bounding box center [291, 239] width 121 height 121
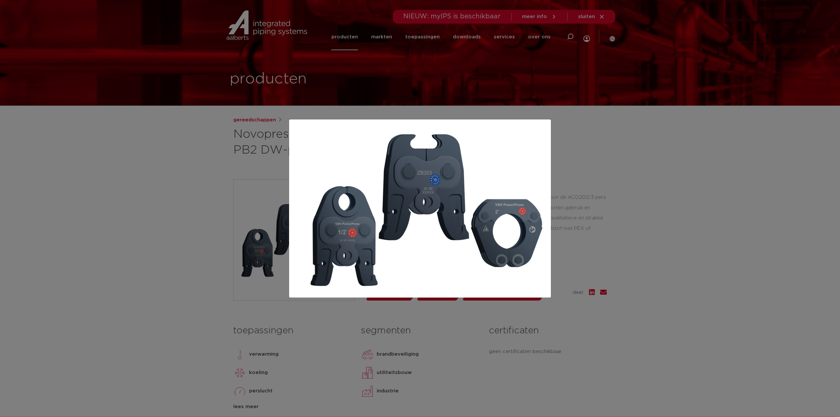
click at [156, 205] on div at bounding box center [420, 208] width 840 height 417
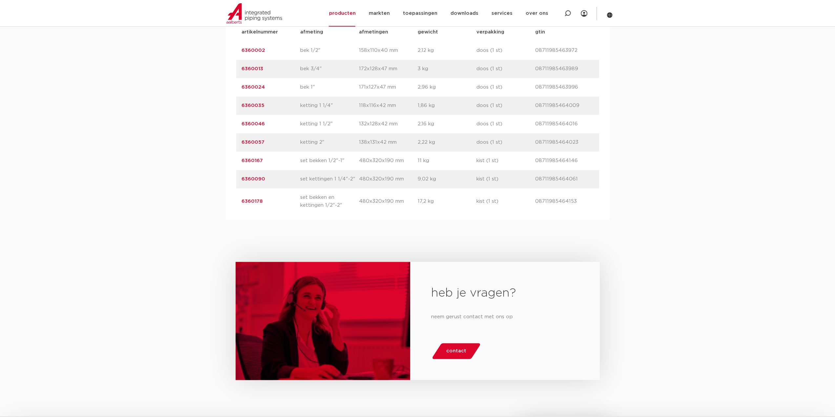
scroll to position [394, 0]
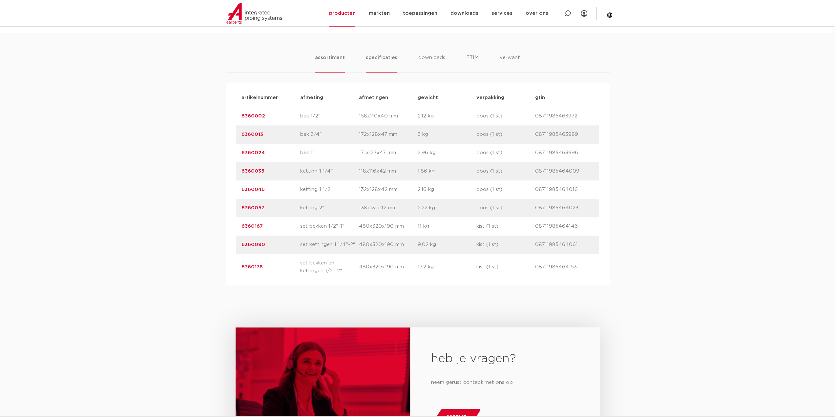
click at [372, 60] on li "specificaties" at bounding box center [381, 63] width 31 height 19
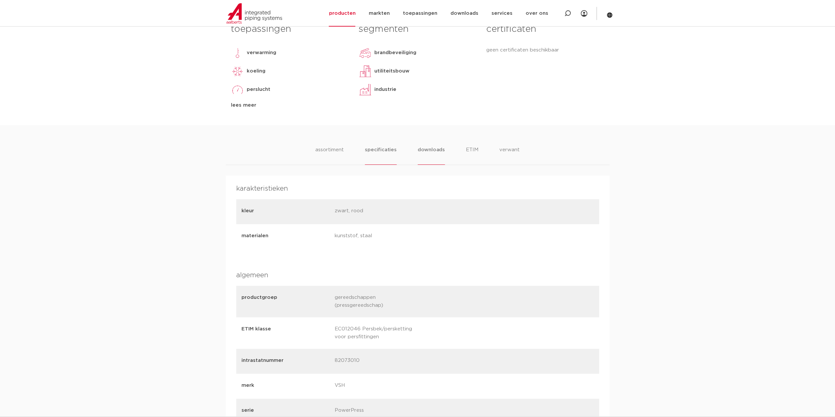
scroll to position [295, 0]
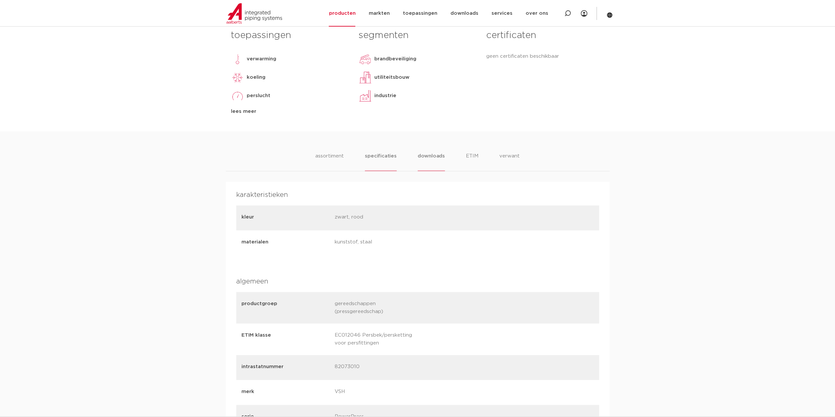
click at [438, 157] on li "downloads" at bounding box center [431, 161] width 27 height 19
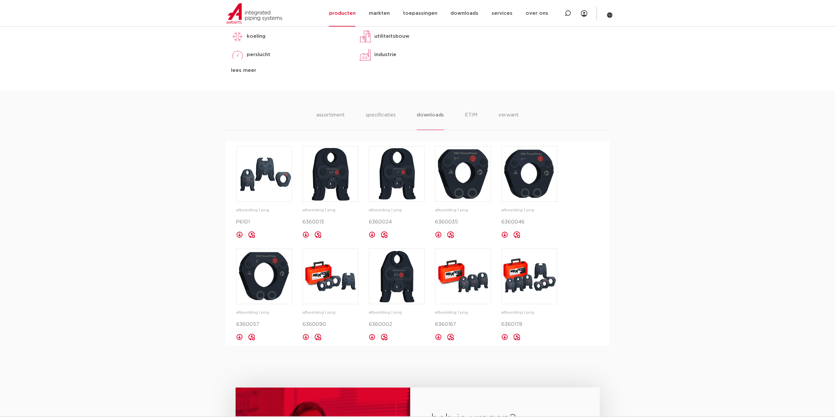
scroll to position [328, 0]
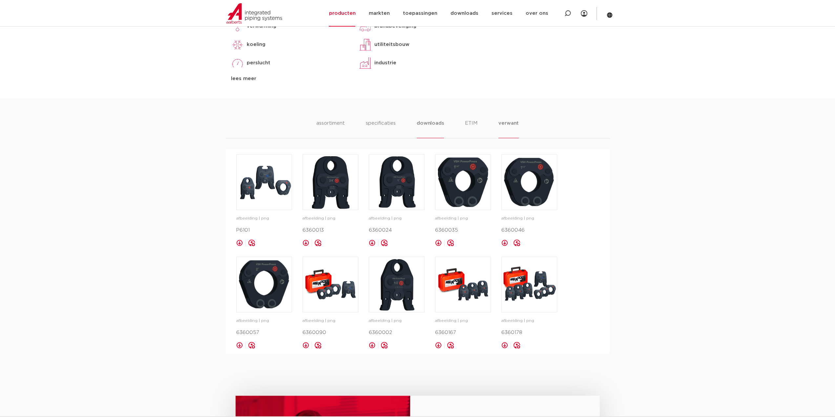
click at [511, 121] on li "verwant" at bounding box center [508, 128] width 20 height 19
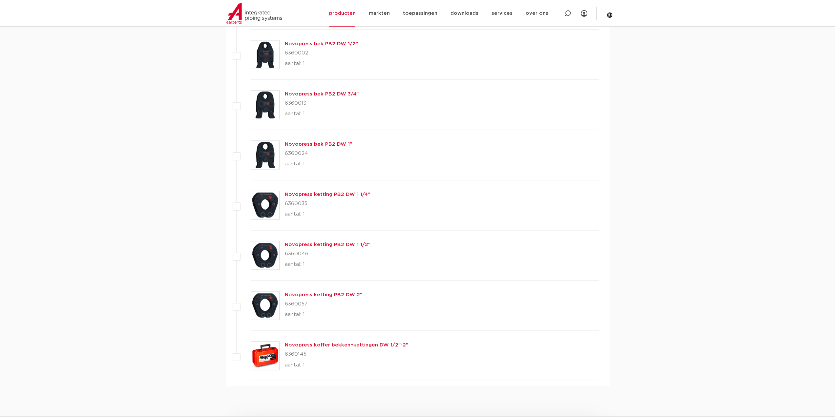
scroll to position [853, 0]
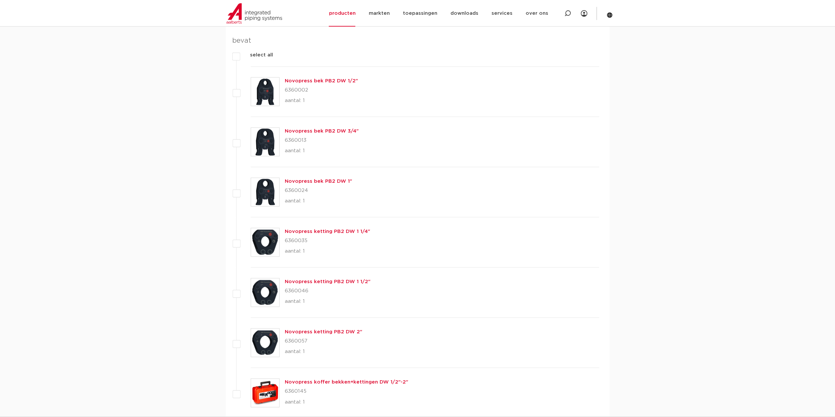
click at [335, 381] on link "Novopress koffer bekken+kettingen DW 1/2"-2"" at bounding box center [346, 382] width 123 height 5
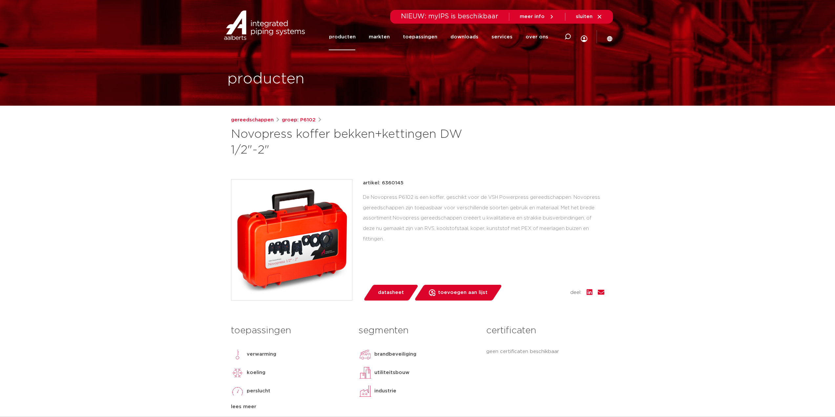
click at [295, 239] on img at bounding box center [291, 239] width 121 height 121
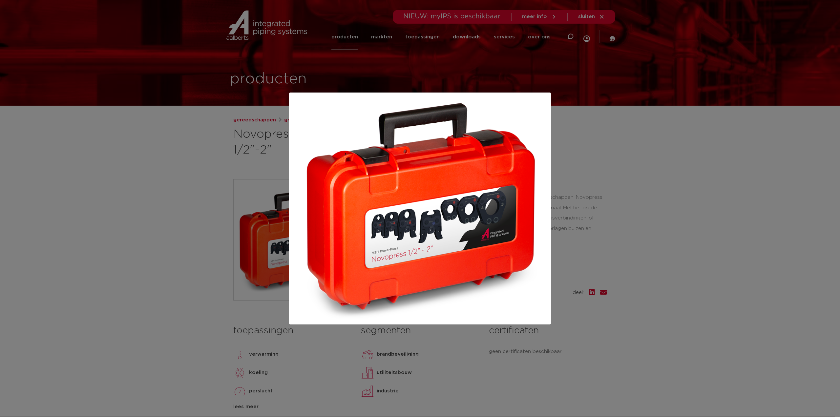
click at [162, 238] on div at bounding box center [420, 208] width 840 height 417
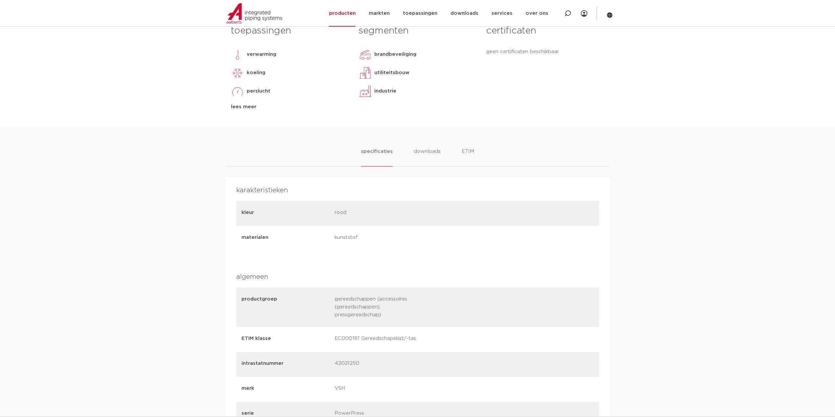
scroll to position [328, 0]
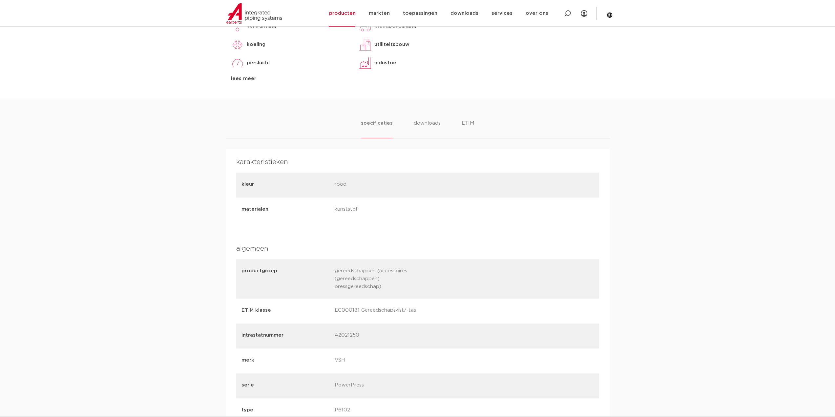
click at [469, 118] on div "specificaties downloads ETIM specificaties downloads ETIM karakteristieken kleu…" at bounding box center [417, 416] width 835 height 636
click at [473, 120] on div "specificaties downloads ETIM" at bounding box center [418, 128] width 384 height 19
click at [470, 121] on li "ETIM" at bounding box center [468, 128] width 12 height 19
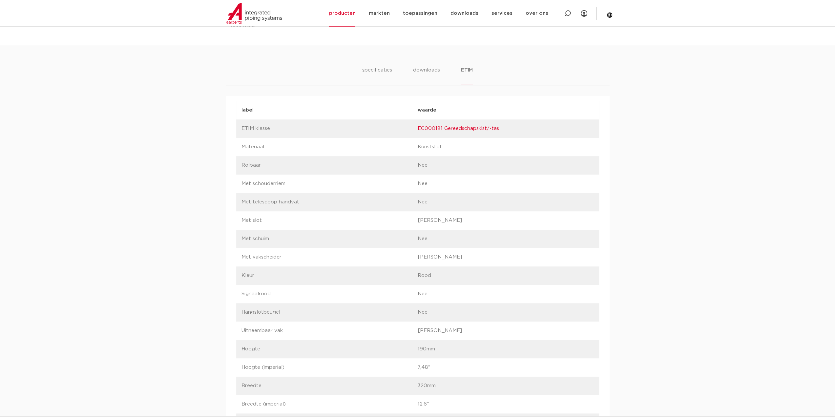
scroll to position [355, 0]
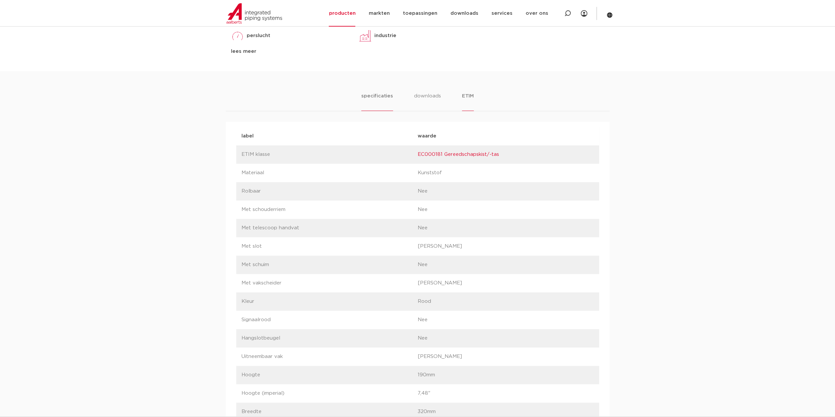
click at [368, 95] on li "specificaties" at bounding box center [376, 101] width 31 height 19
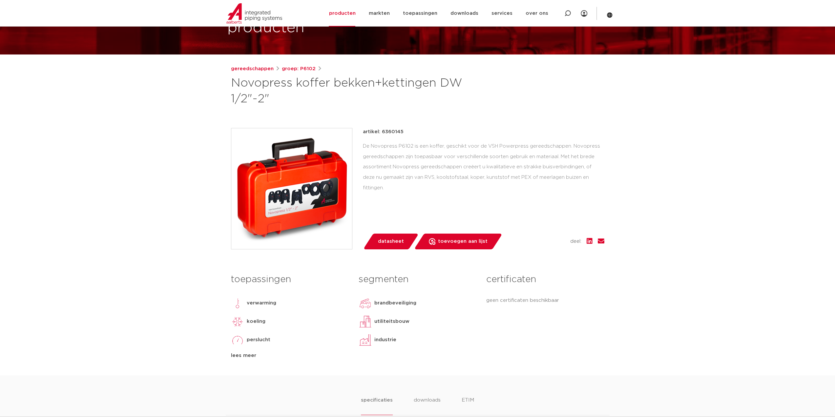
scroll to position [23, 0]
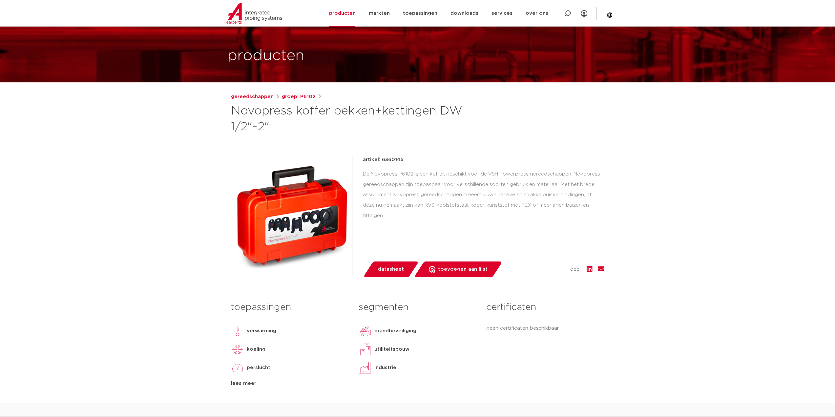
click at [293, 231] on img at bounding box center [291, 216] width 121 height 121
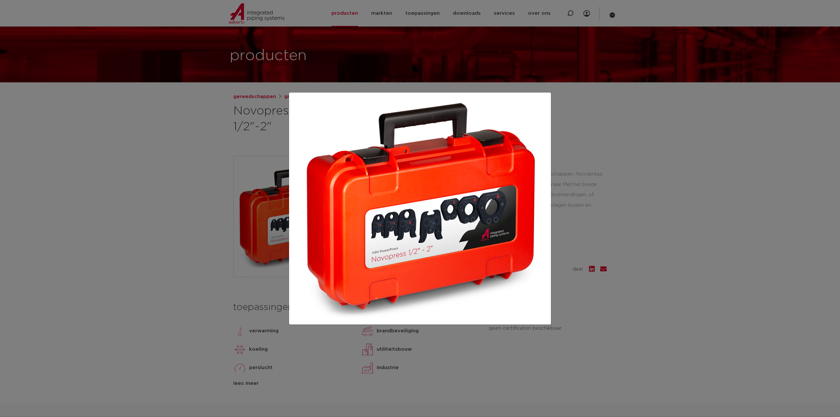
click at [167, 181] on div at bounding box center [420, 208] width 840 height 417
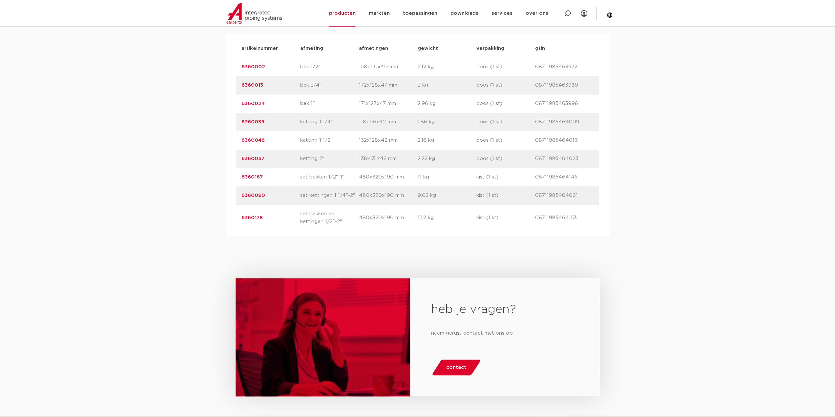
scroll to position [362, 0]
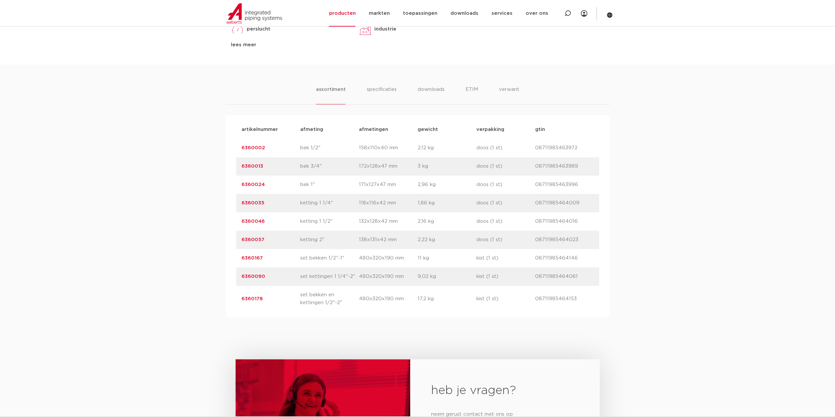
click link "6360090"
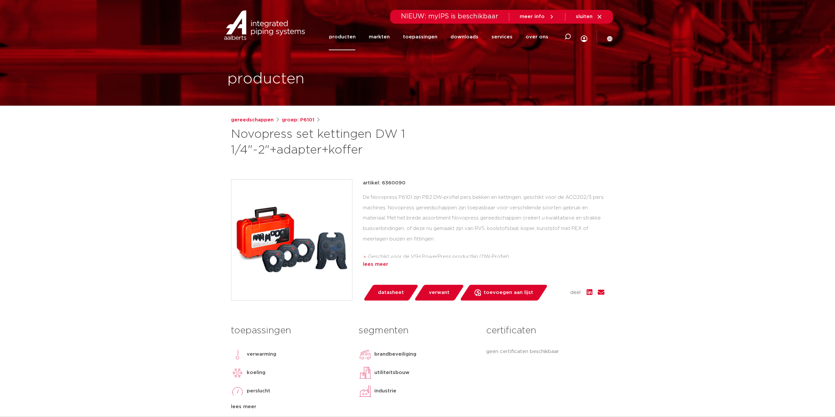
click at [390, 266] on div "lees meer" at bounding box center [483, 264] width 241 height 8
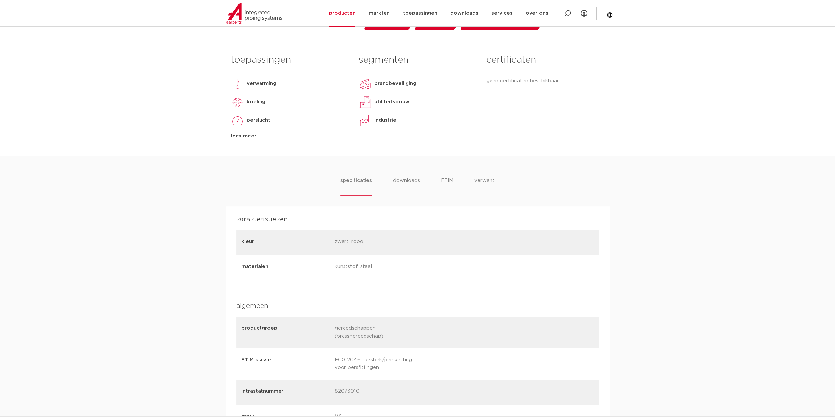
scroll to position [295, 0]
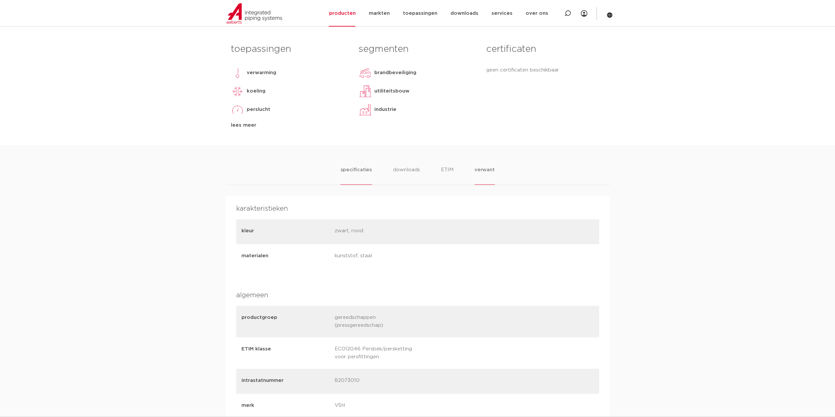
click at [475, 170] on li "verwant" at bounding box center [484, 175] width 20 height 19
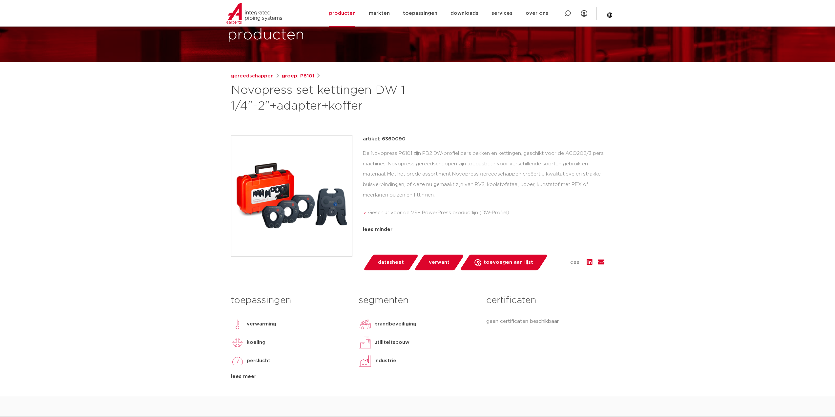
scroll to position [0, 0]
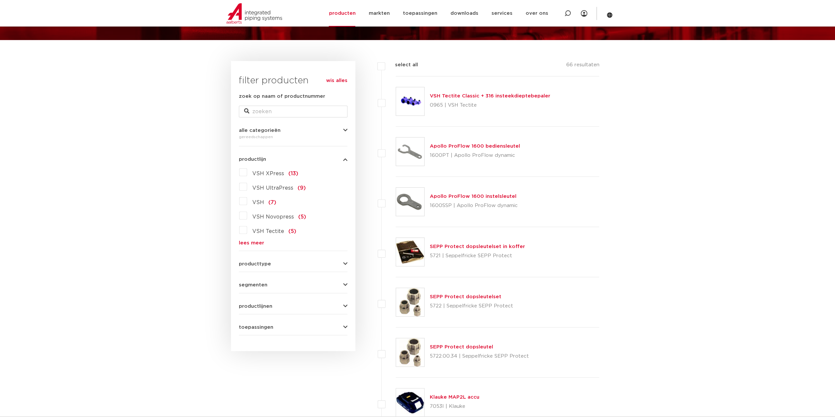
click at [249, 241] on link "lees meer" at bounding box center [293, 242] width 109 height 5
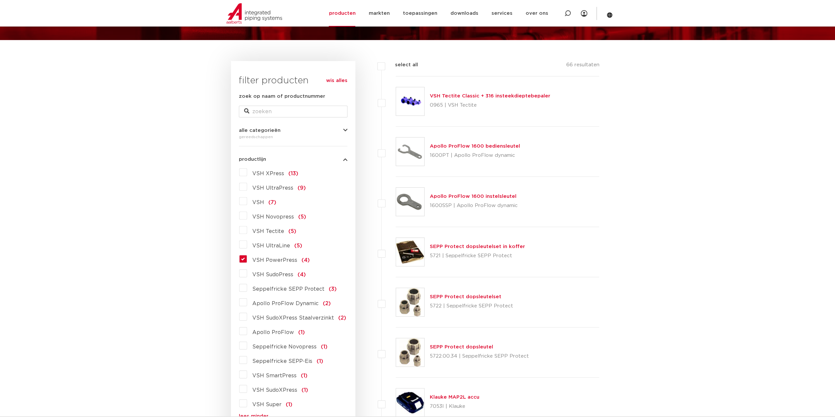
click at [247, 258] on label "VSH PowerPress (4)" at bounding box center [278, 259] width 63 height 10
click at [0, 0] on input "VSH PowerPress (4)" at bounding box center [0, 0] width 0 height 0
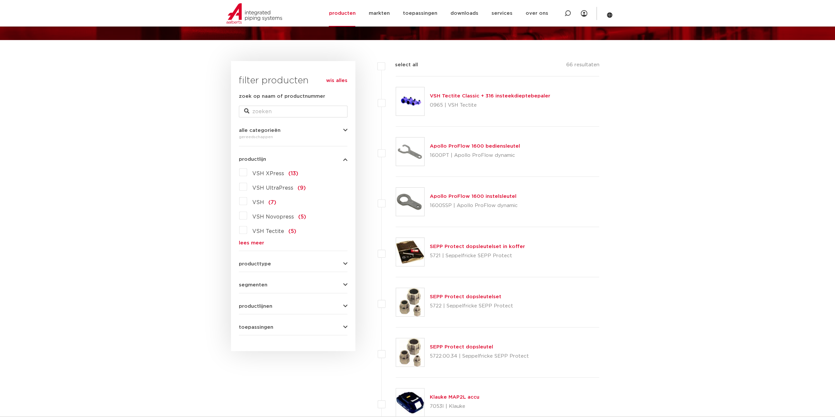
click at [247, 217] on label "VSH Novopress (5)" at bounding box center [276, 215] width 59 height 10
click at [0, 0] on input "VSH Novopress (5)" at bounding box center [0, 0] width 0 height 0
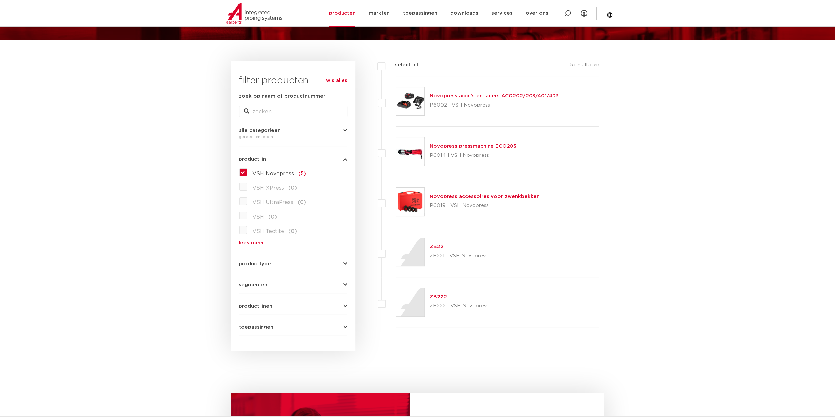
click at [505, 200] on div "Novopress accessoires voor zwenkbekken P6019 | VSH Novopress" at bounding box center [485, 202] width 110 height 18
click at [505, 197] on link "Novopress accessoires voor zwenkbekken" at bounding box center [485, 196] width 110 height 5
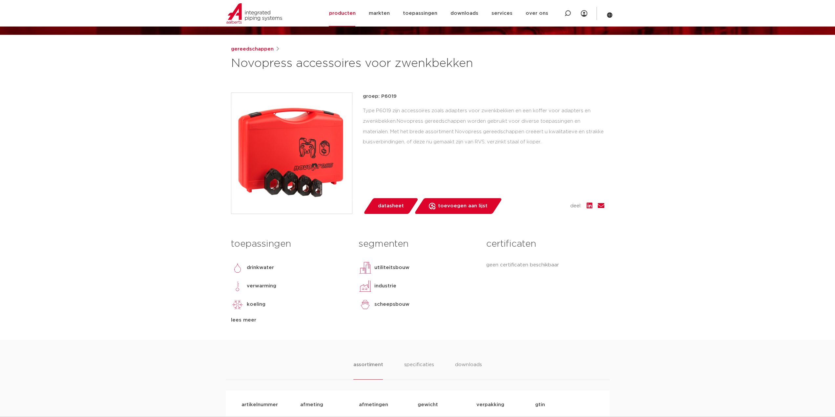
scroll to position [98, 0]
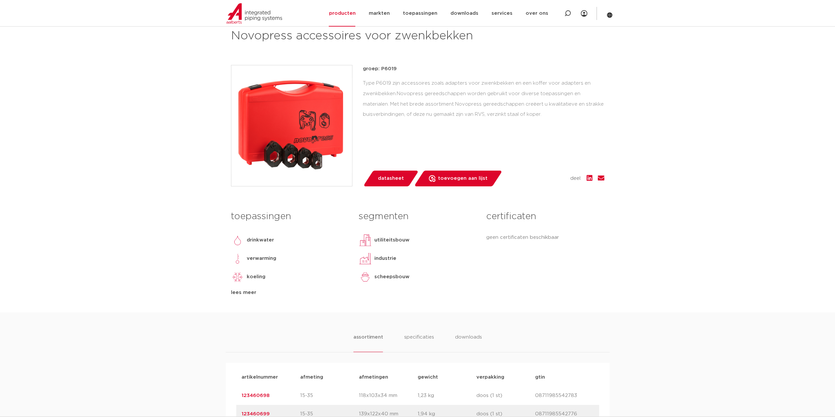
click at [320, 171] on img at bounding box center [291, 125] width 121 height 121
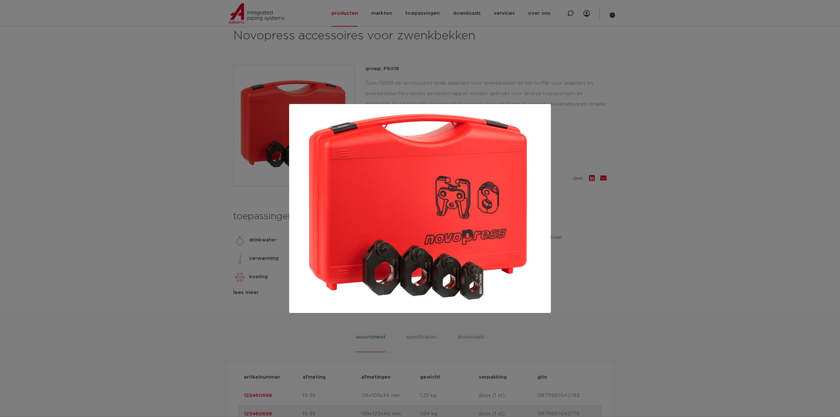
click at [195, 146] on div at bounding box center [420, 208] width 840 height 417
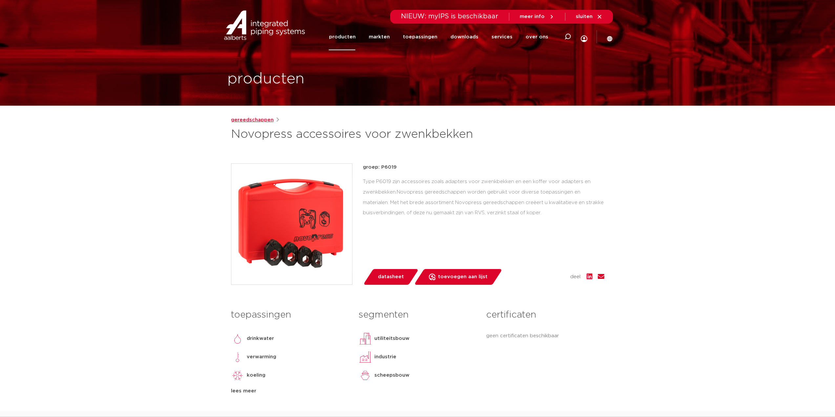
click at [253, 121] on link "gereedschappen" at bounding box center [252, 120] width 43 height 8
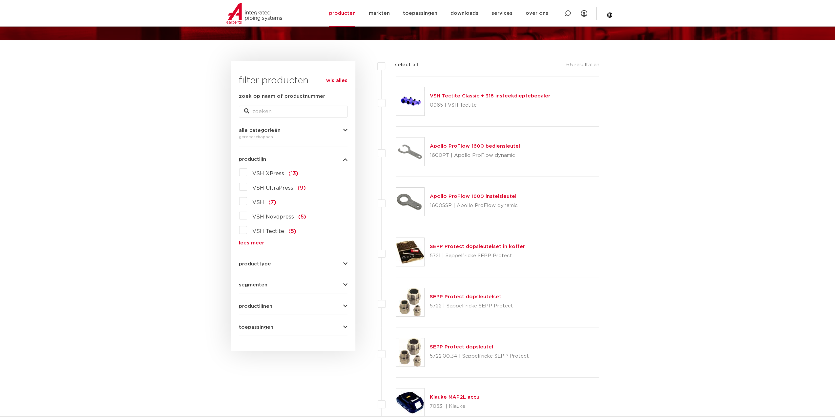
scroll to position [66, 0]
click at [255, 243] on link "lees meer" at bounding box center [293, 242] width 109 height 5
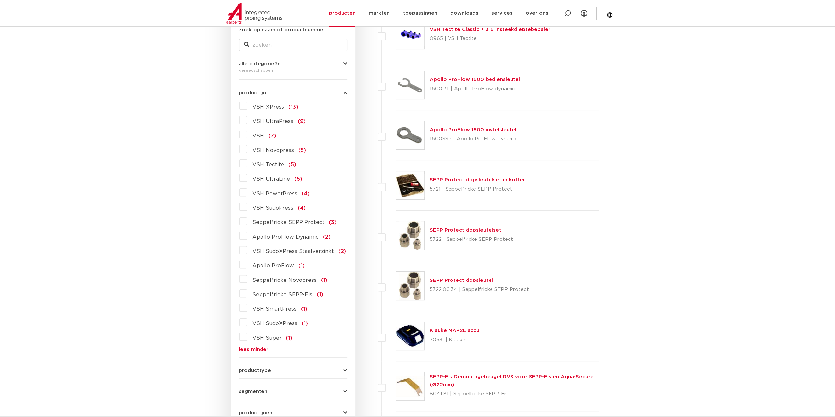
scroll to position [131, 0]
click at [247, 193] on label "VSH PowerPress (4)" at bounding box center [278, 193] width 63 height 10
click at [0, 0] on input "VSH PowerPress (4)" at bounding box center [0, 0] width 0 height 0
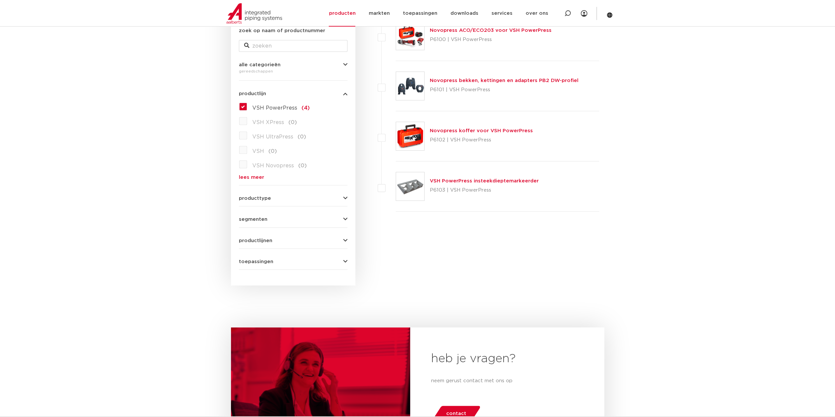
click at [486, 181] on link "VSH PowerPress insteekdieptemarkeerder" at bounding box center [484, 180] width 109 height 5
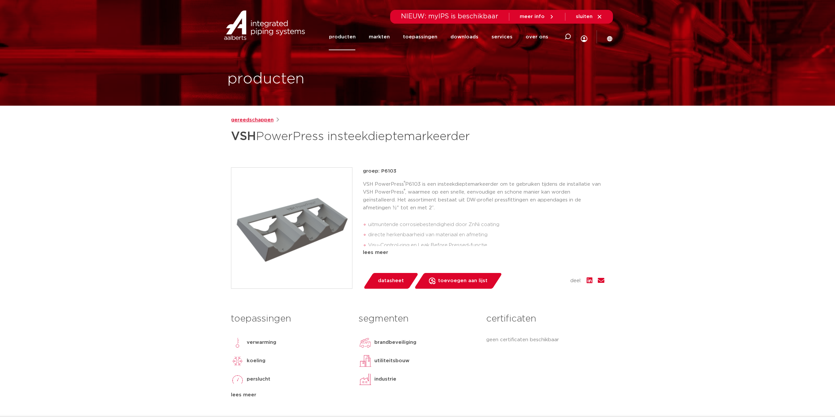
click at [249, 117] on link "gereedschappen" at bounding box center [252, 120] width 43 height 8
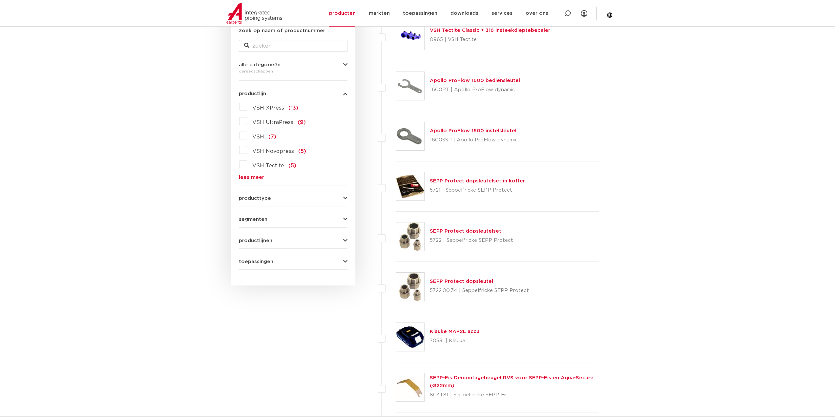
click at [247, 174] on div "VSH XPress (13) VSH UltraPress (9) VSH (7) VSH Novopress (5) VSH Tectite (5) VS…" at bounding box center [293, 140] width 109 height 78
click at [253, 176] on link "lees meer" at bounding box center [293, 177] width 109 height 5
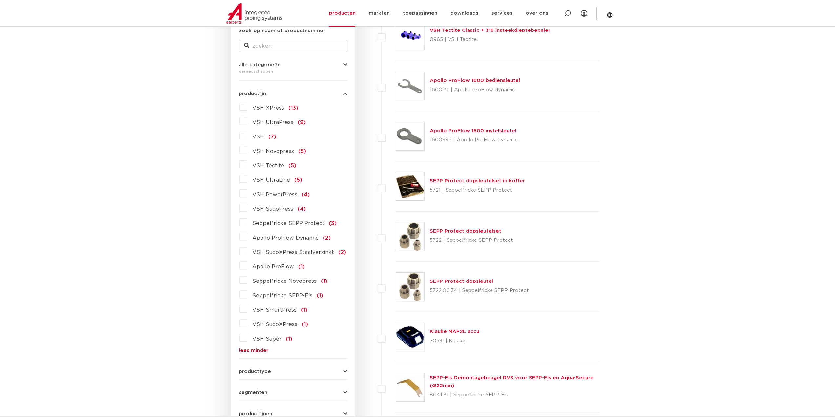
click at [247, 194] on label "VSH PowerPress (4)" at bounding box center [278, 193] width 63 height 10
click at [0, 0] on input "VSH PowerPress (4)" at bounding box center [0, 0] width 0 height 0
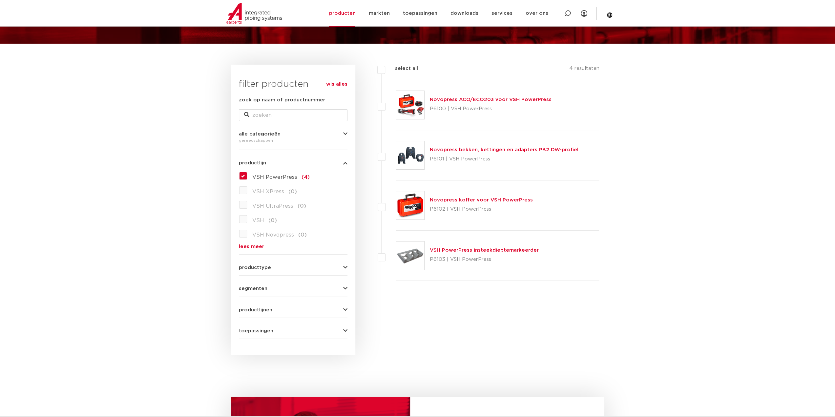
scroll to position [33, 0]
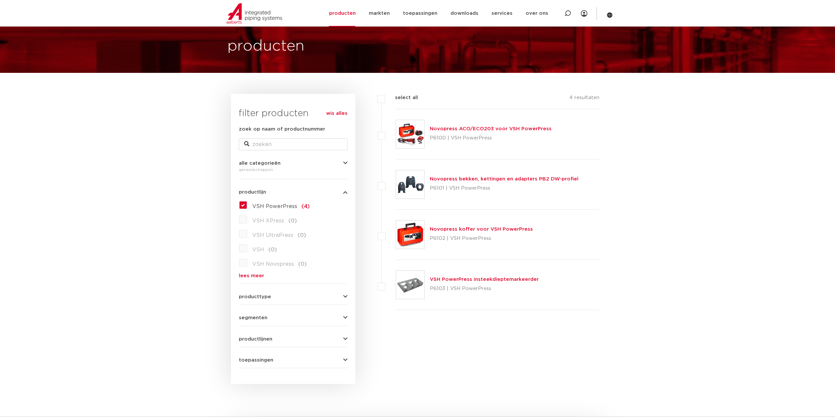
click at [542, 179] on link "Novopress bekken, kettingen en adapters PB2 DW-profiel" at bounding box center [504, 178] width 149 height 5
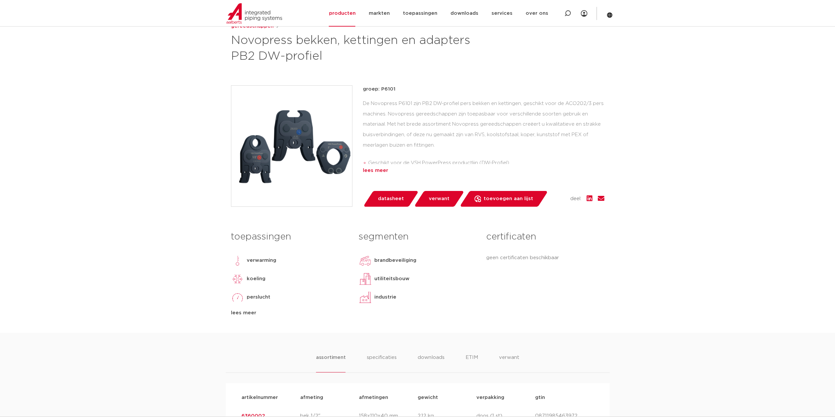
scroll to position [98, 0]
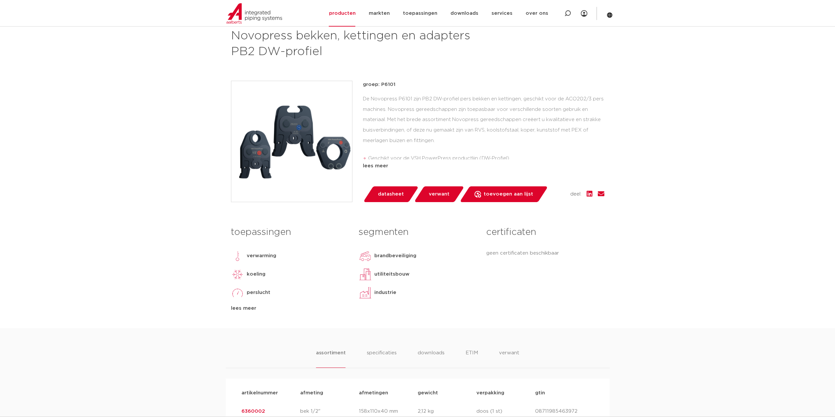
click at [437, 198] on span "verwant" at bounding box center [439, 194] width 21 height 10
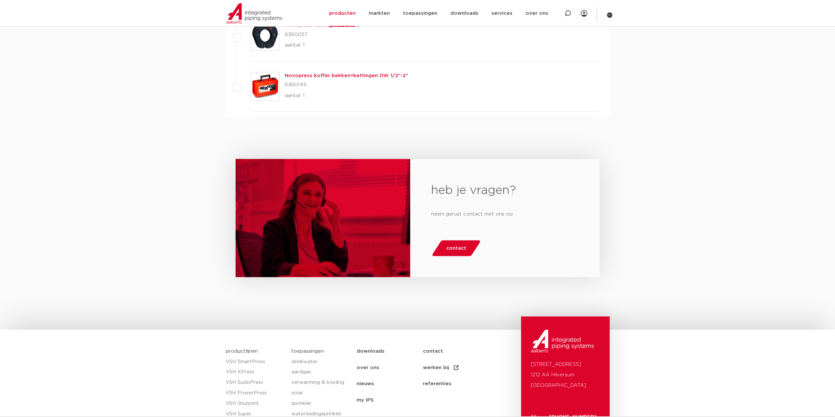
scroll to position [1088, 0]
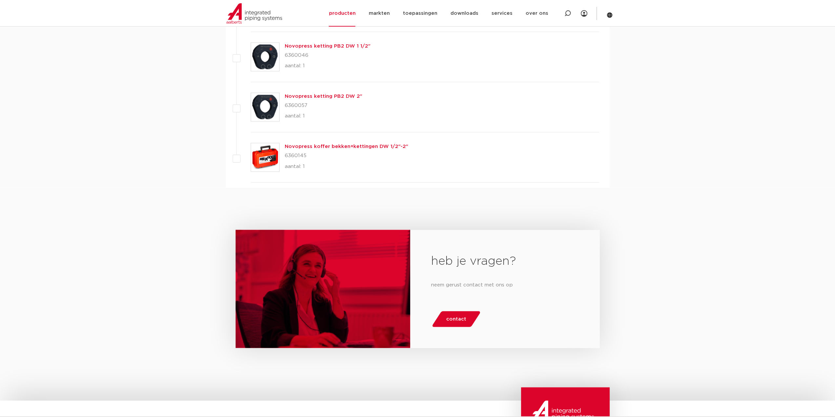
click at [331, 144] on link "Novopress koffer bekken+kettingen DW 1/2"-2"" at bounding box center [346, 146] width 123 height 5
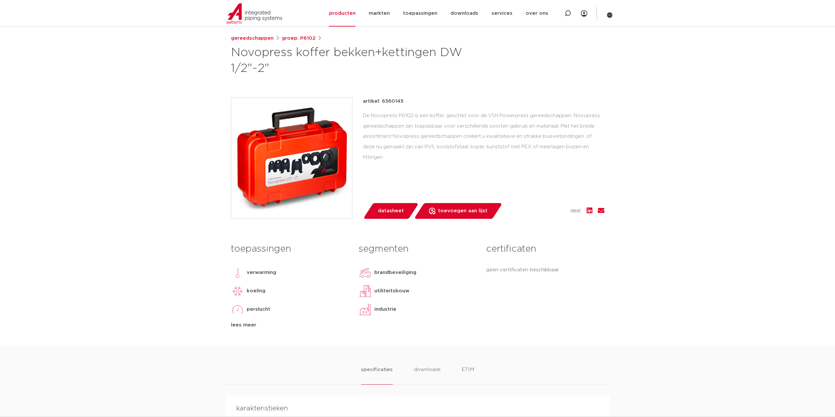
scroll to position [131, 0]
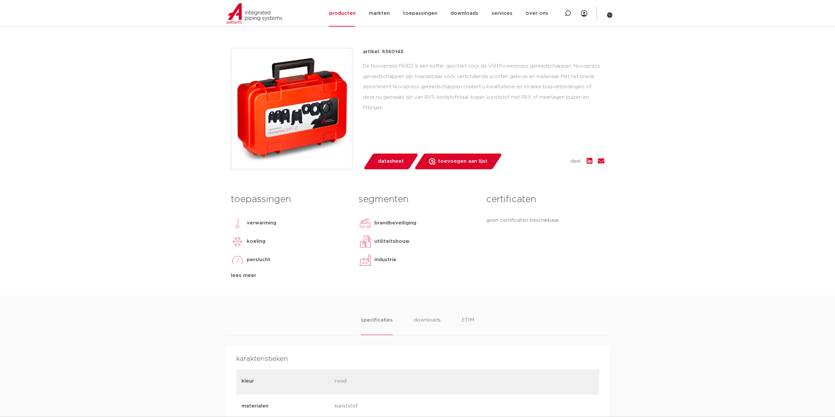
click at [318, 130] on img at bounding box center [291, 108] width 121 height 121
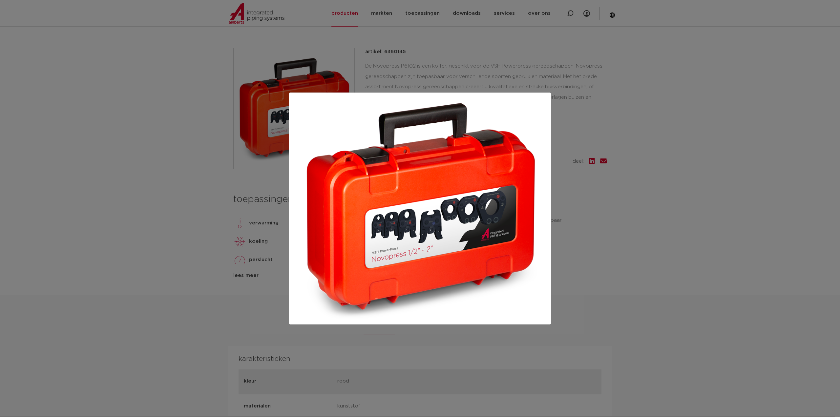
click at [440, 222] on img at bounding box center [419, 208] width 251 height 221
click at [157, 203] on div at bounding box center [420, 208] width 840 height 417
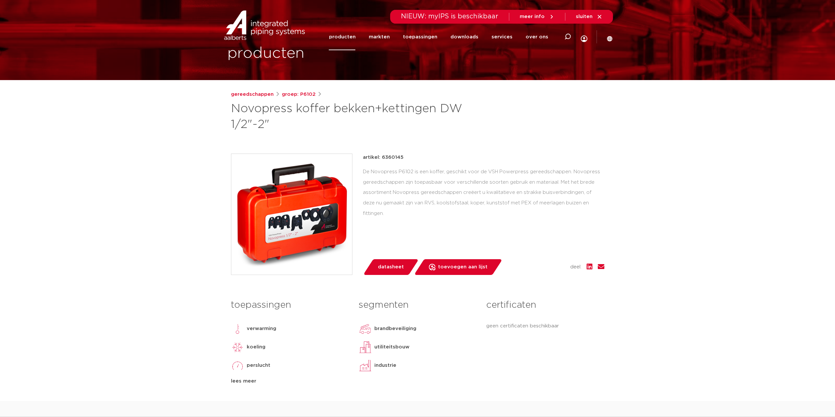
scroll to position [0, 0]
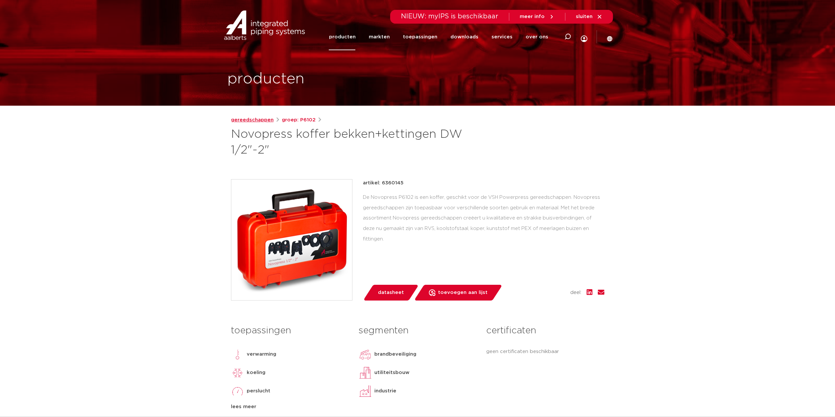
click at [264, 118] on link "gereedschappen" at bounding box center [252, 120] width 43 height 8
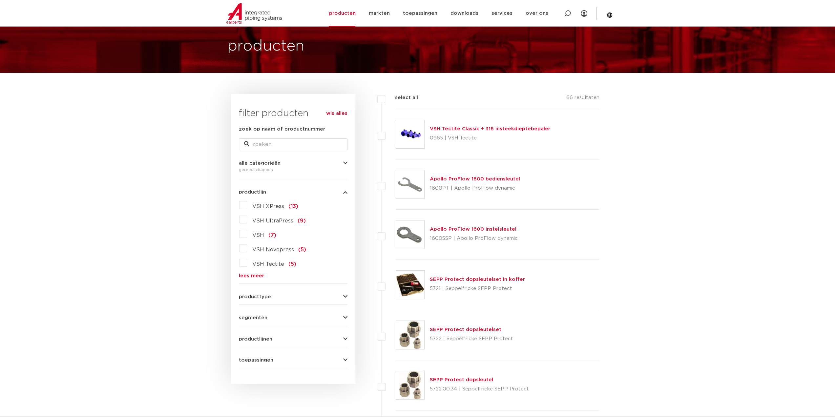
scroll to position [33, 0]
click at [248, 275] on link "lees meer" at bounding box center [293, 275] width 109 height 5
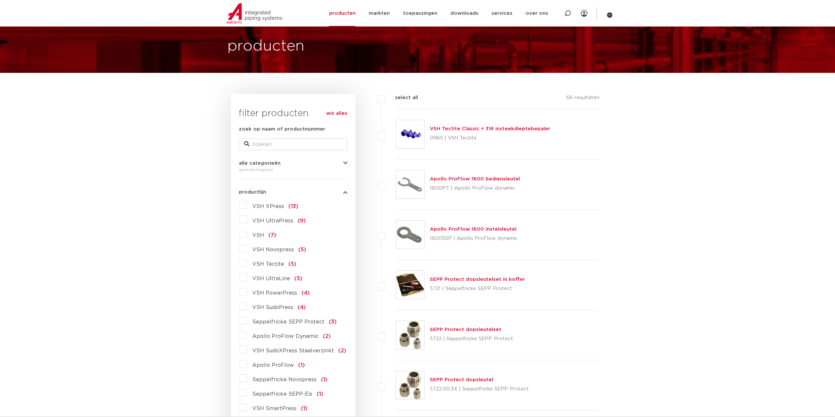
click at [247, 204] on label "VSH XPress (13)" at bounding box center [272, 205] width 51 height 10
click at [0, 0] on input "VSH XPress (13)" at bounding box center [0, 0] width 0 height 0
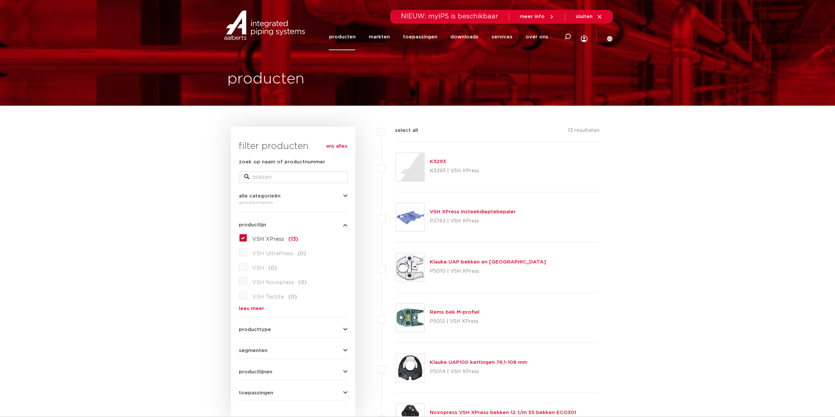
click at [598, 17] on icon at bounding box center [599, 17] width 4 height 4
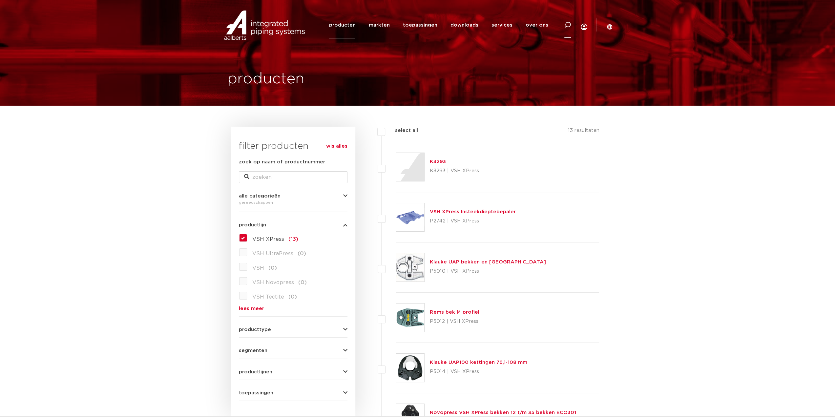
click at [571, 24] on div at bounding box center [567, 24] width 26 height 27
type input "ketting adapter"
click button "Zoeken" at bounding box center [0, 0] width 0 height 0
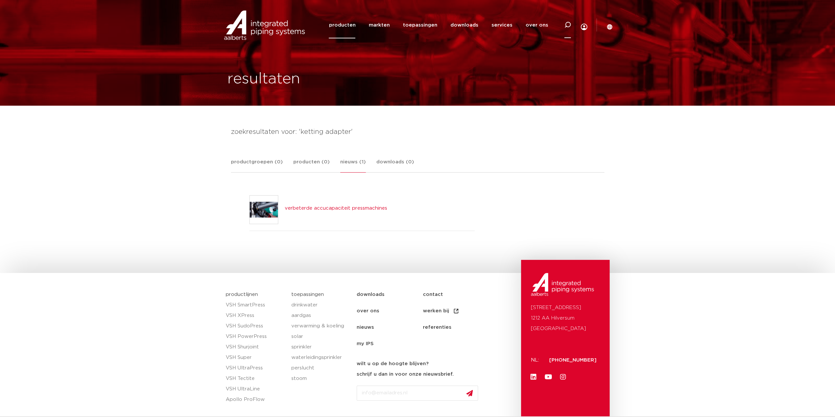
click at [565, 25] on icon at bounding box center [567, 25] width 7 height 7
type input "adapter"
click button "Zoeken" at bounding box center [0, 0] width 0 height 0
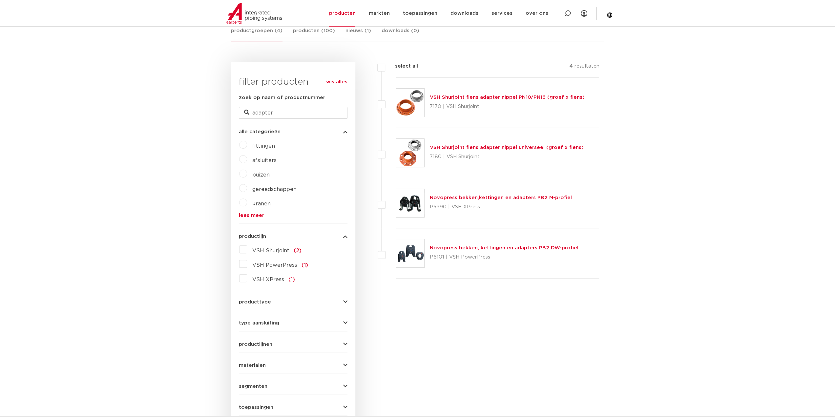
click at [558, 196] on link "Novopress bekken,kettingen en adapters PB2 M-profiel" at bounding box center [501, 197] width 142 height 5
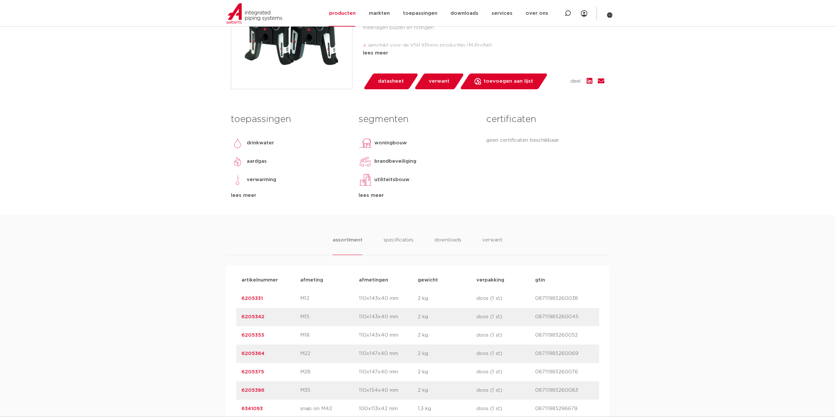
scroll to position [230, 0]
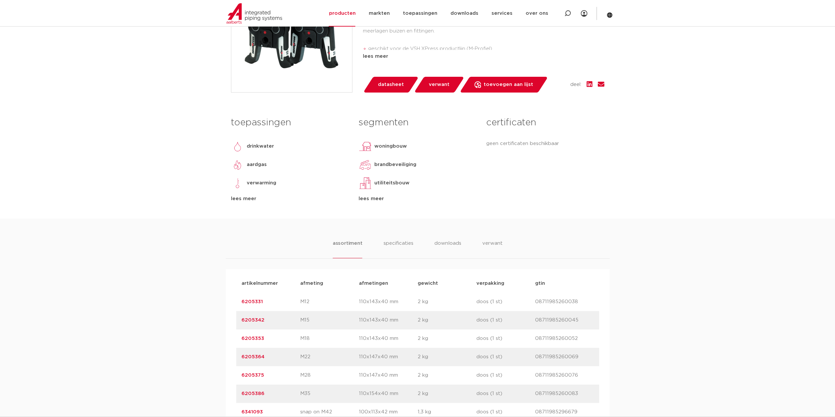
click at [480, 242] on ul "assortiment specificaties downloads verwant" at bounding box center [418, 248] width 170 height 19
click at [486, 244] on li "verwant" at bounding box center [492, 248] width 20 height 19
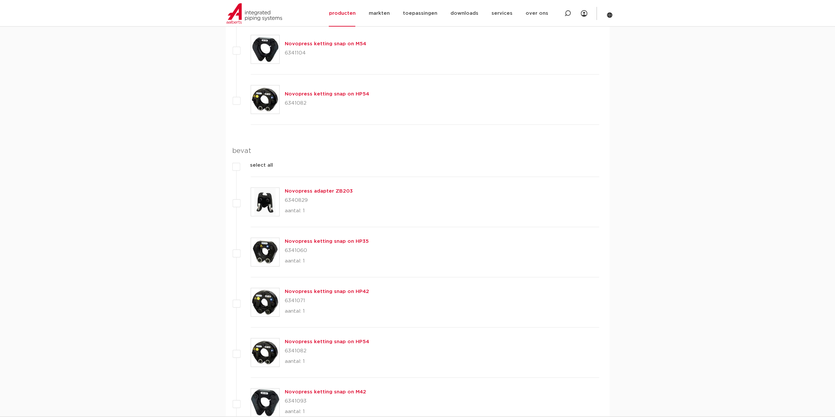
scroll to position [754, 0]
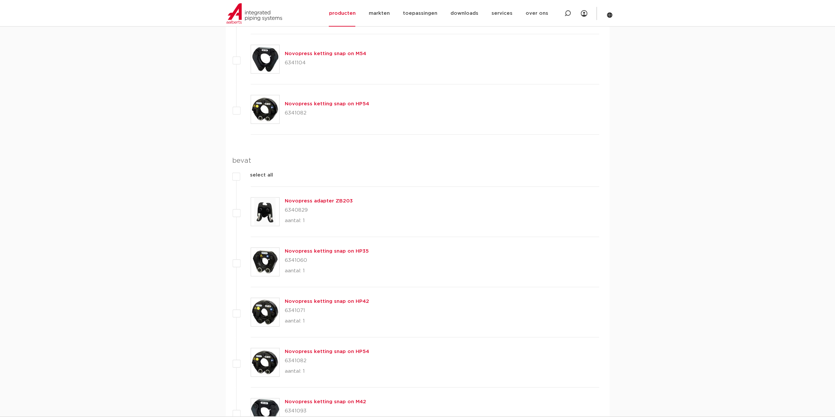
click at [313, 201] on link "Novopress adapter ZB203" at bounding box center [319, 200] width 68 height 5
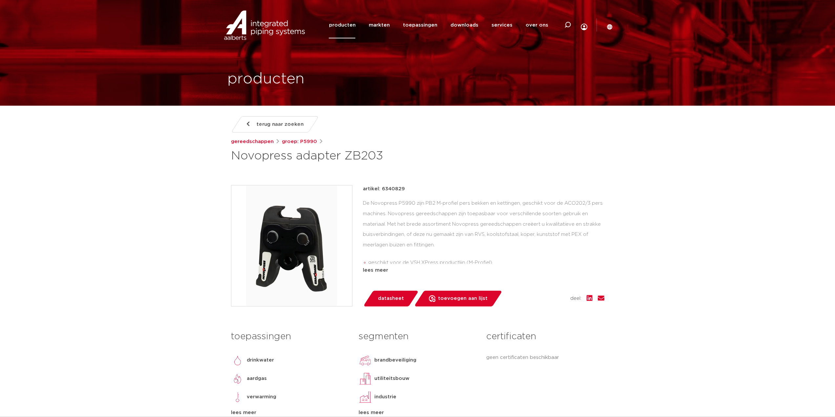
click at [383, 266] on div "artikel: 6340829 De Novopress P5990 zijn PB2 M-profiel pers bekken en kettingen…" at bounding box center [483, 229] width 241 height 89
click at [381, 269] on div "lees meer" at bounding box center [483, 270] width 241 height 8
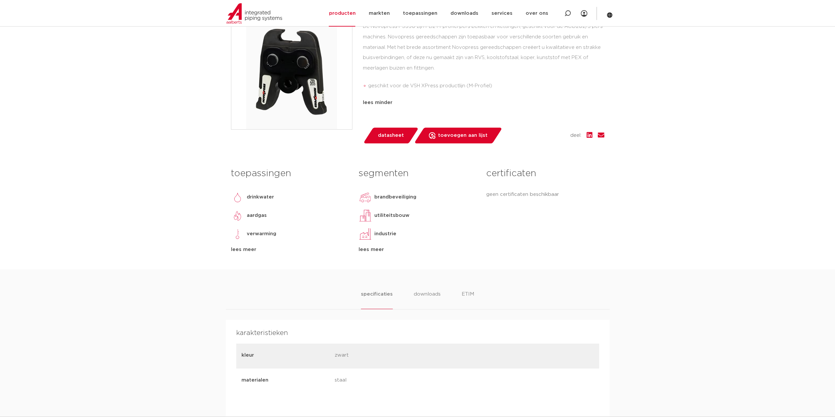
scroll to position [98, 0]
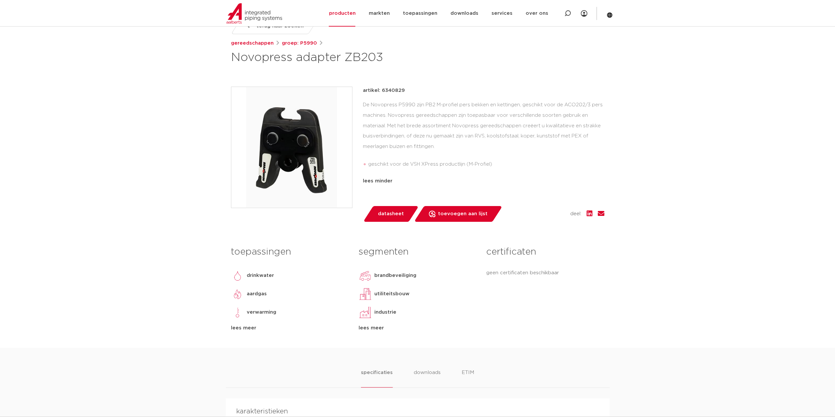
click at [303, 133] on img at bounding box center [291, 147] width 121 height 121
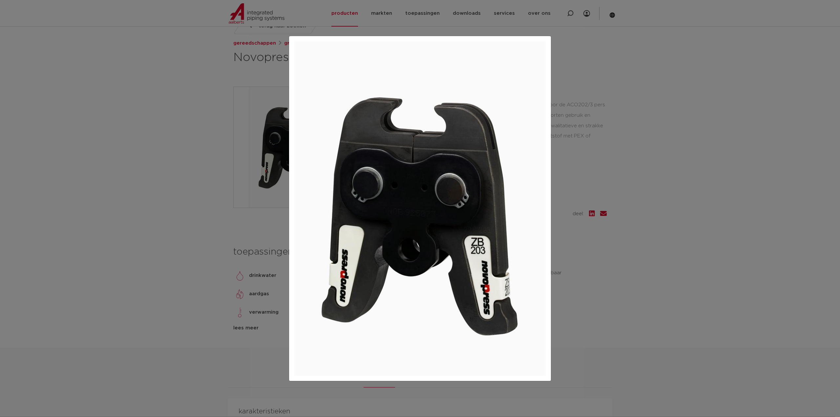
click at [141, 131] on div at bounding box center [420, 208] width 840 height 417
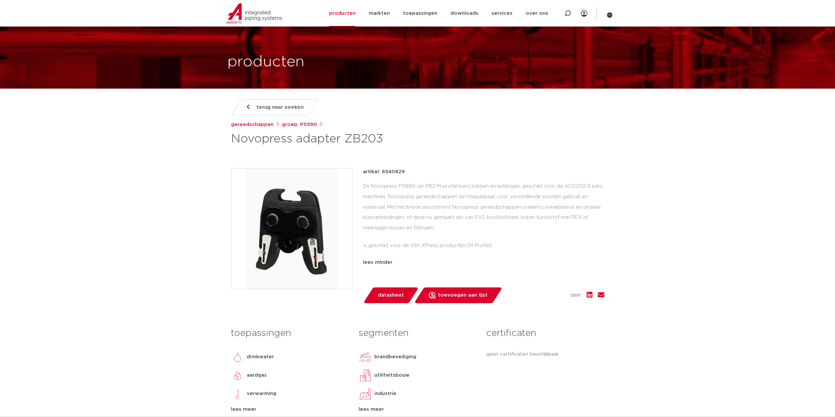
scroll to position [0, 0]
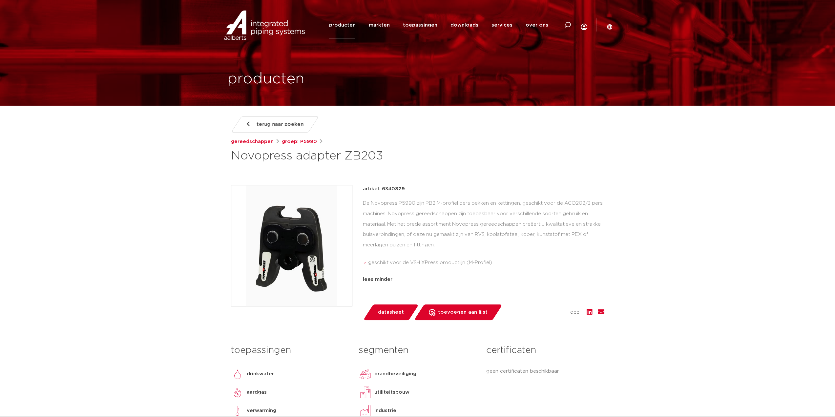
click at [349, 28] on link "producten" at bounding box center [342, 25] width 27 height 27
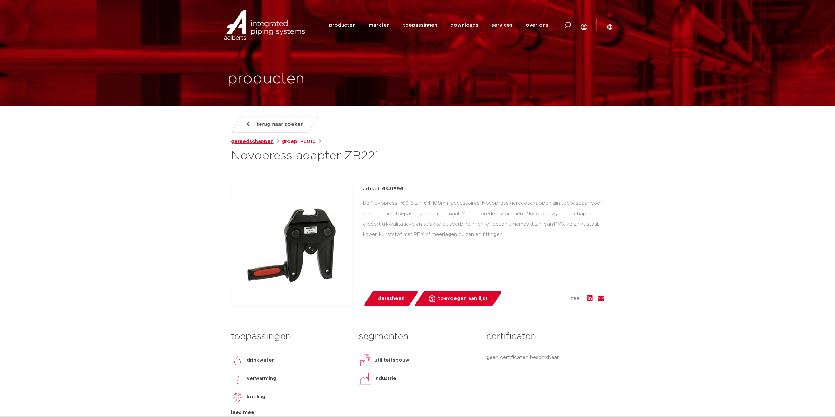
click at [257, 139] on link "gereedschappen" at bounding box center [252, 142] width 43 height 8
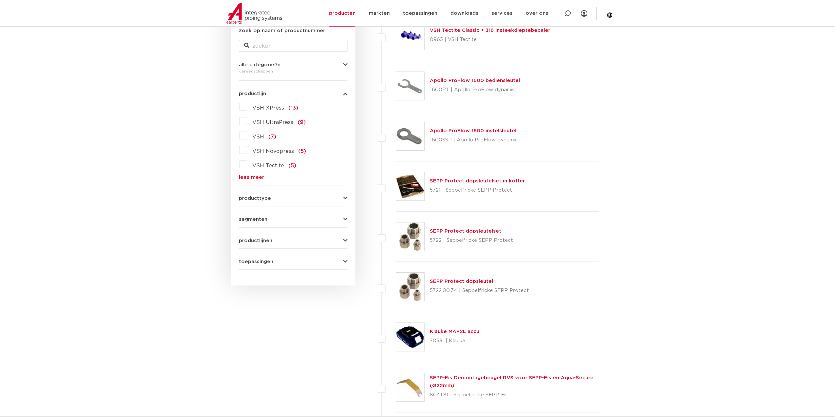
scroll to position [131, 0]
click at [250, 179] on link "lees meer" at bounding box center [293, 177] width 109 height 5
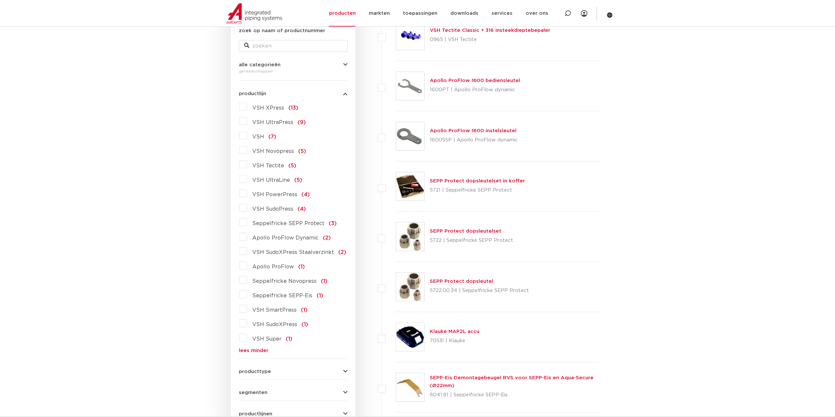
click at [247, 193] on label "VSH PowerPress (4)" at bounding box center [278, 193] width 63 height 10
click at [0, 0] on input "VSH PowerPress (4)" at bounding box center [0, 0] width 0 height 0
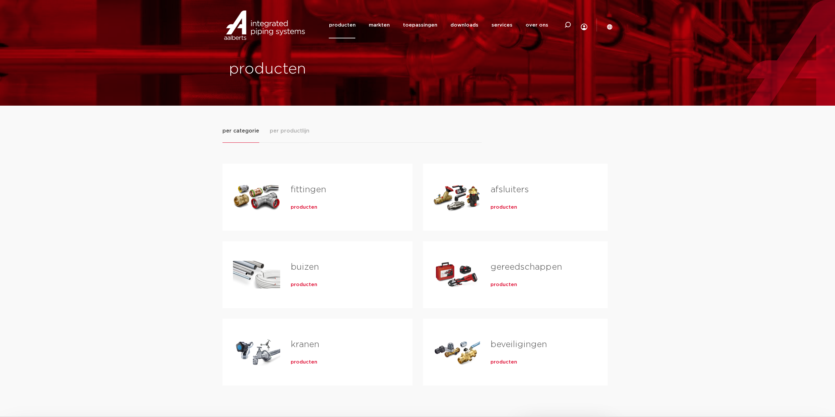
click at [289, 204] on div "fittingen producten" at bounding box center [341, 197] width 122 height 46
click at [300, 208] on span "producten" at bounding box center [304, 207] width 27 height 7
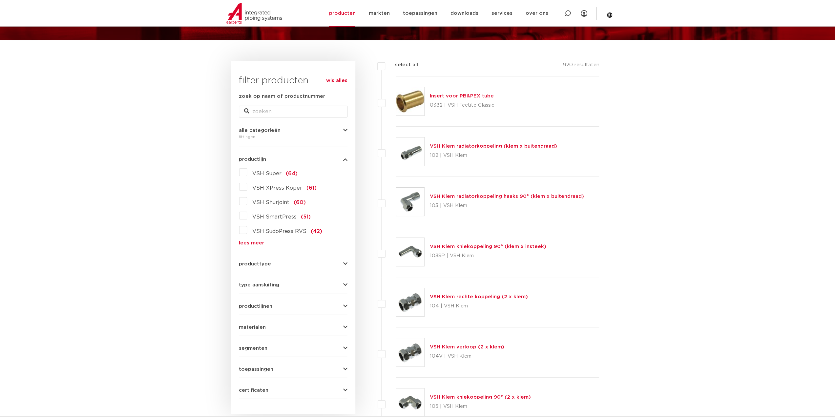
click at [251, 242] on link "lees meer" at bounding box center [293, 242] width 109 height 5
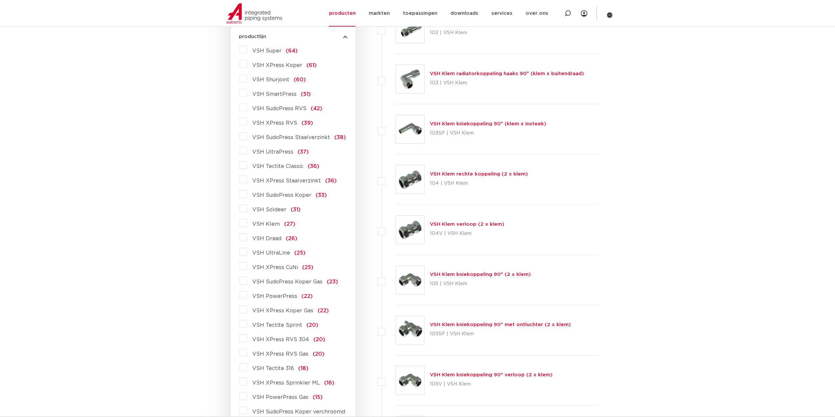
scroll to position [197, 0]
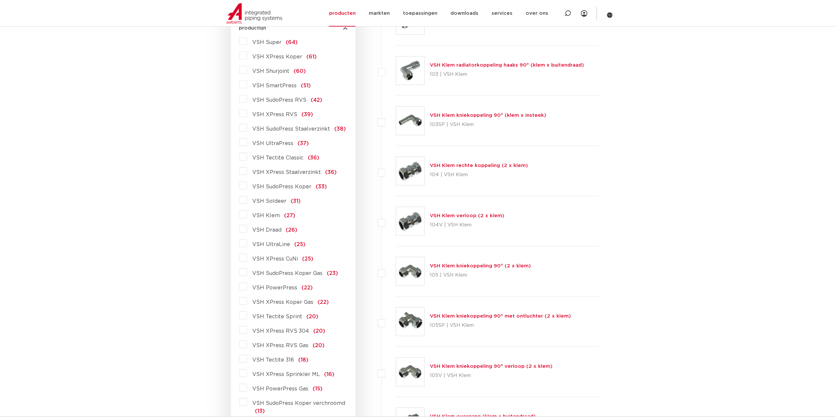
click at [247, 288] on label "VSH PowerPress (22)" at bounding box center [280, 286] width 66 height 10
click at [0, 0] on input "VSH PowerPress (22)" at bounding box center [0, 0] width 0 height 0
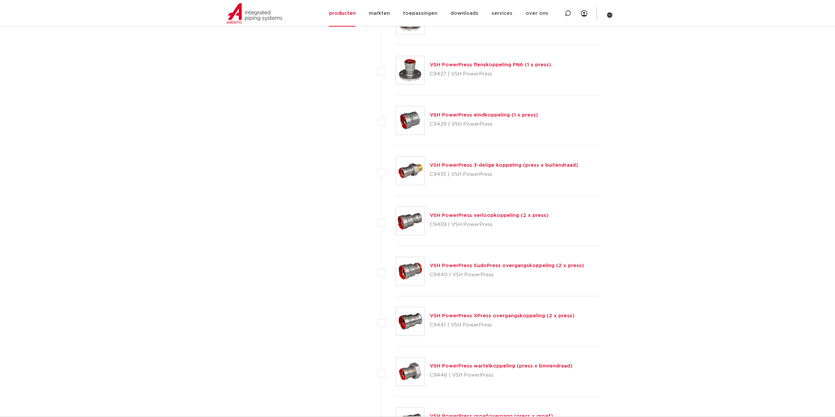
scroll to position [754, 0]
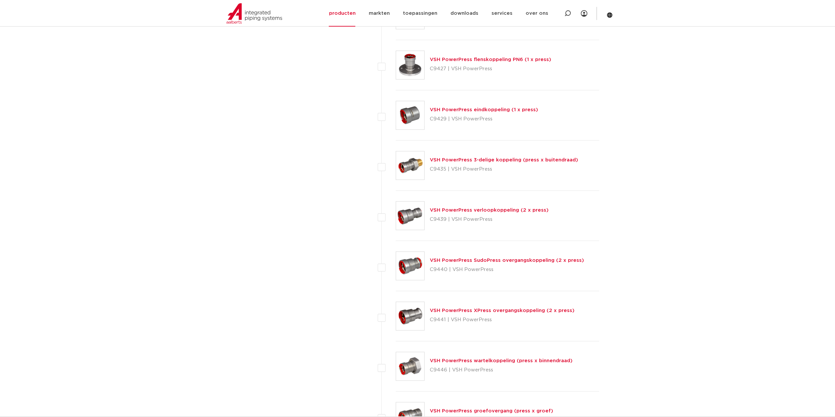
click at [504, 309] on link "VSH PowerPress XPress overgangskoppeling (2 x press)" at bounding box center [502, 310] width 145 height 5
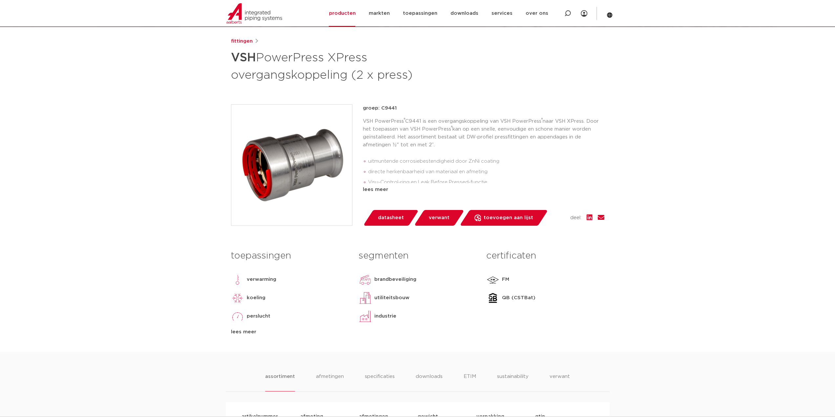
scroll to position [98, 0]
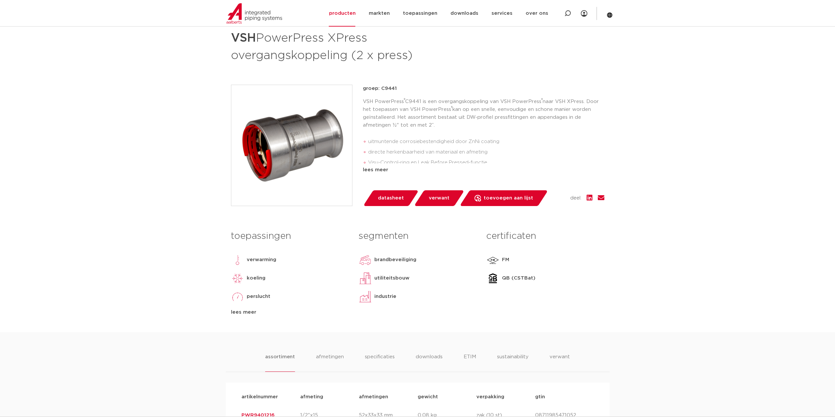
click at [447, 198] on link "verwant" at bounding box center [439, 198] width 51 height 16
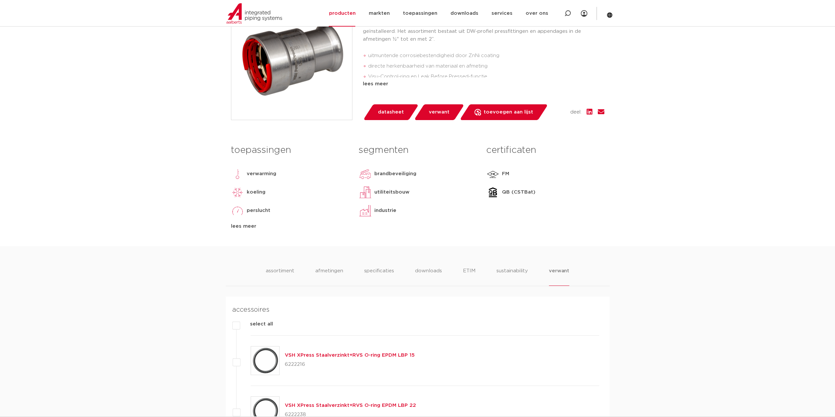
scroll to position [266, 0]
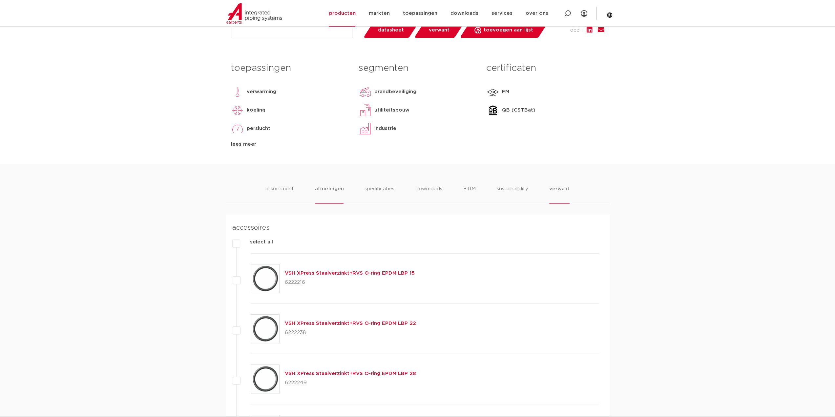
click at [338, 195] on li "afmetingen" at bounding box center [329, 194] width 29 height 19
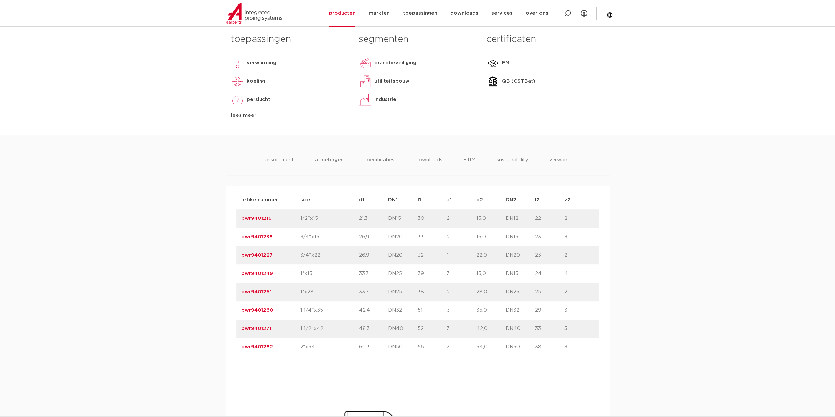
scroll to position [299, 0]
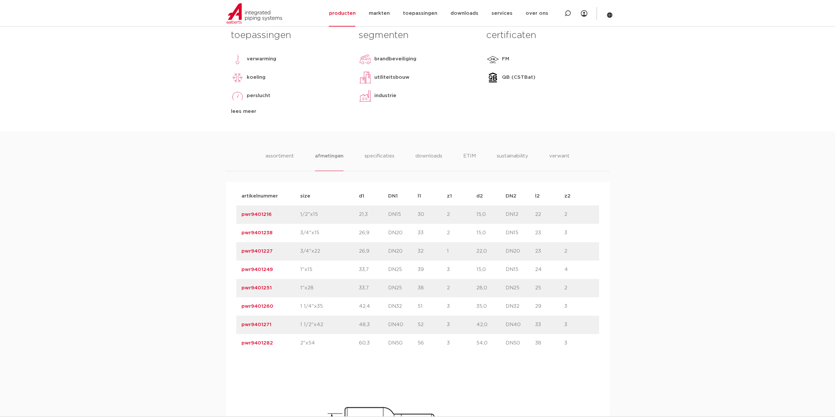
drag, startPoint x: 274, startPoint y: 287, endPoint x: 235, endPoint y: 288, distance: 39.4
click at [235, 288] on div "artikelnummer afmeting afmetingen gewicht verpakking gtin artikelnummer PWR9401…" at bounding box center [418, 385] width 384 height 407
copy link "pwr9401251"
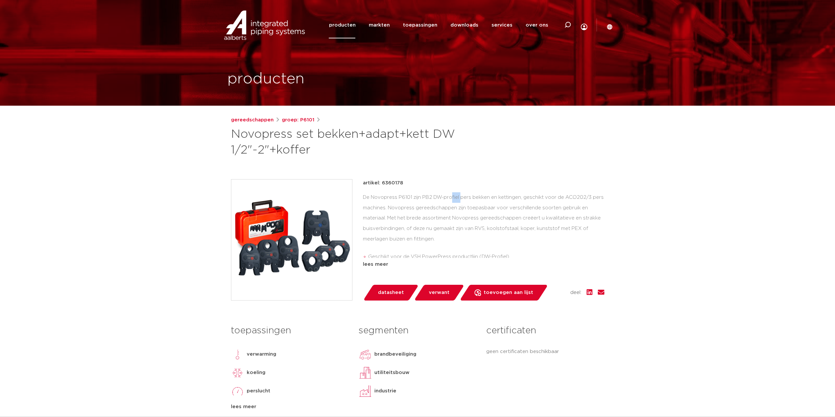
drag, startPoint x: 410, startPoint y: 196, endPoint x: 398, endPoint y: 195, distance: 11.9
click at [398, 195] on div "De Novopress P6101 zijn PB2 DW-profiel pers bekken en kettingen, geschikt voor …" at bounding box center [483, 225] width 241 height 66
copy div "P6101"
